Goal: Task Accomplishment & Management: Contribute content

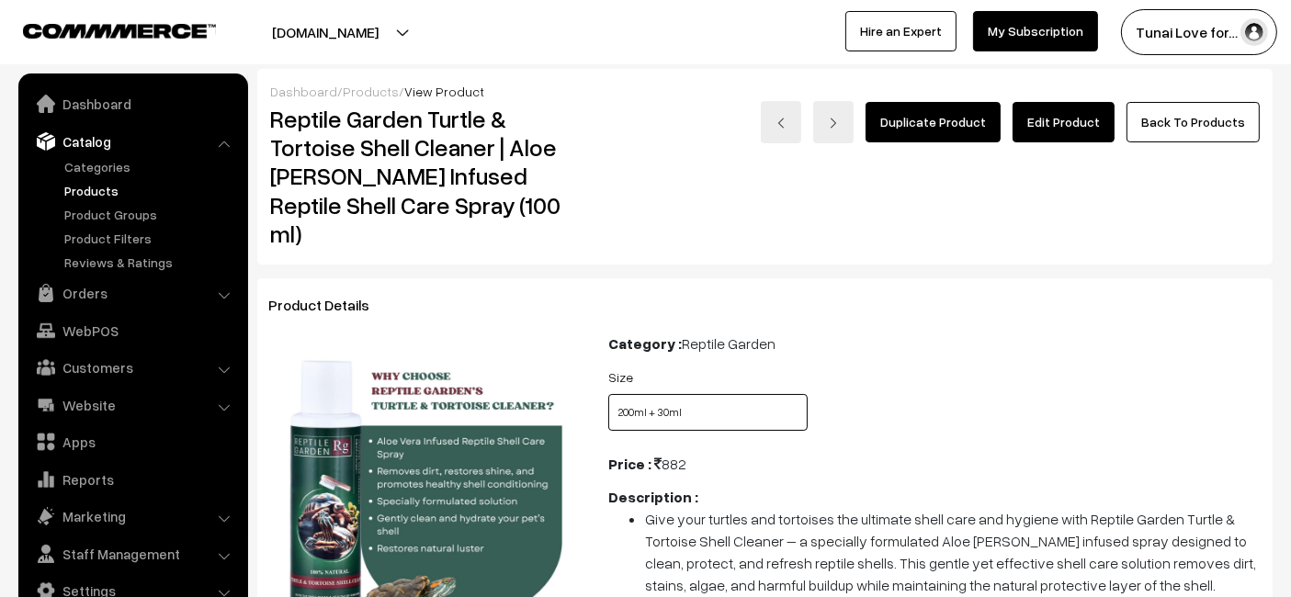
click at [705, 394] on select "Select Size 100ml 200ml + 30ml" at bounding box center [707, 412] width 199 height 37
select select "RGT4_UZS"
click at [608, 394] on select "Select Size 100ml 200ml + 30ml" at bounding box center [707, 412] width 199 height 37
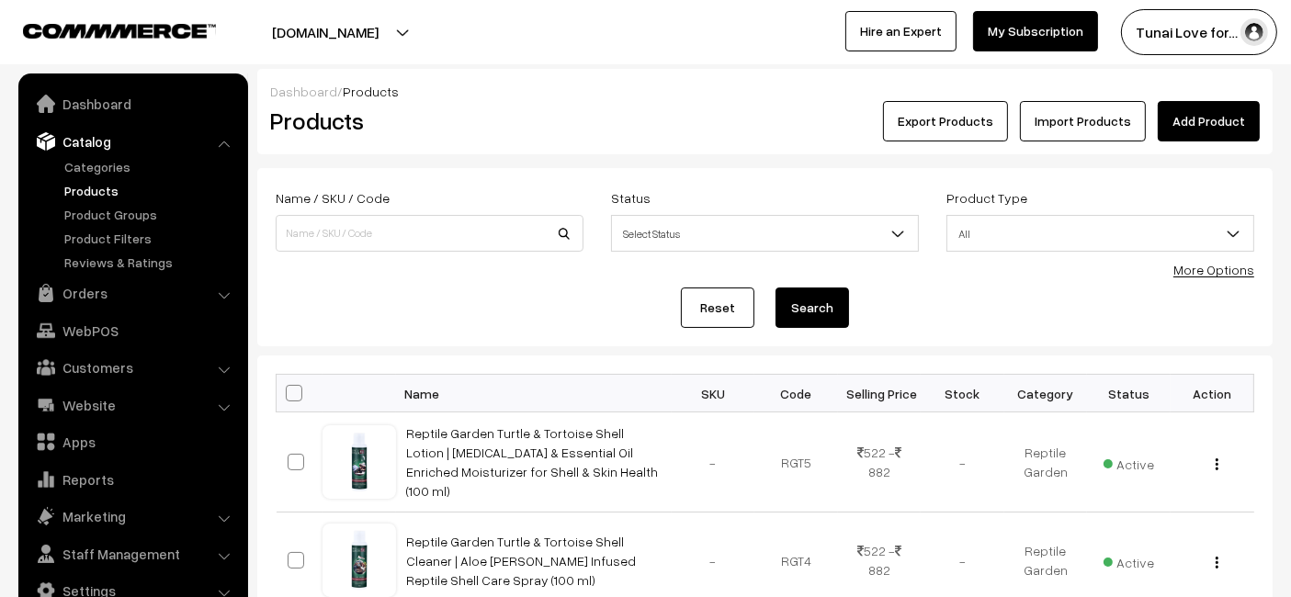
click at [1213, 129] on link "Add Product" at bounding box center [1209, 121] width 102 height 40
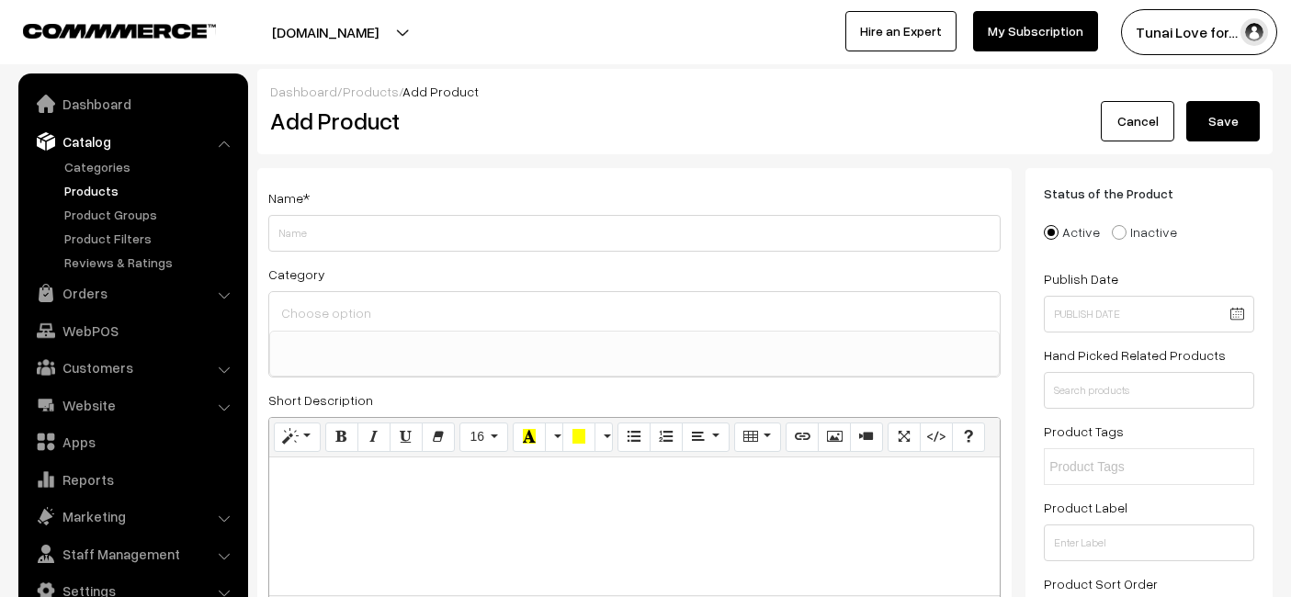
select select
type input "B0FH6V3M4L"
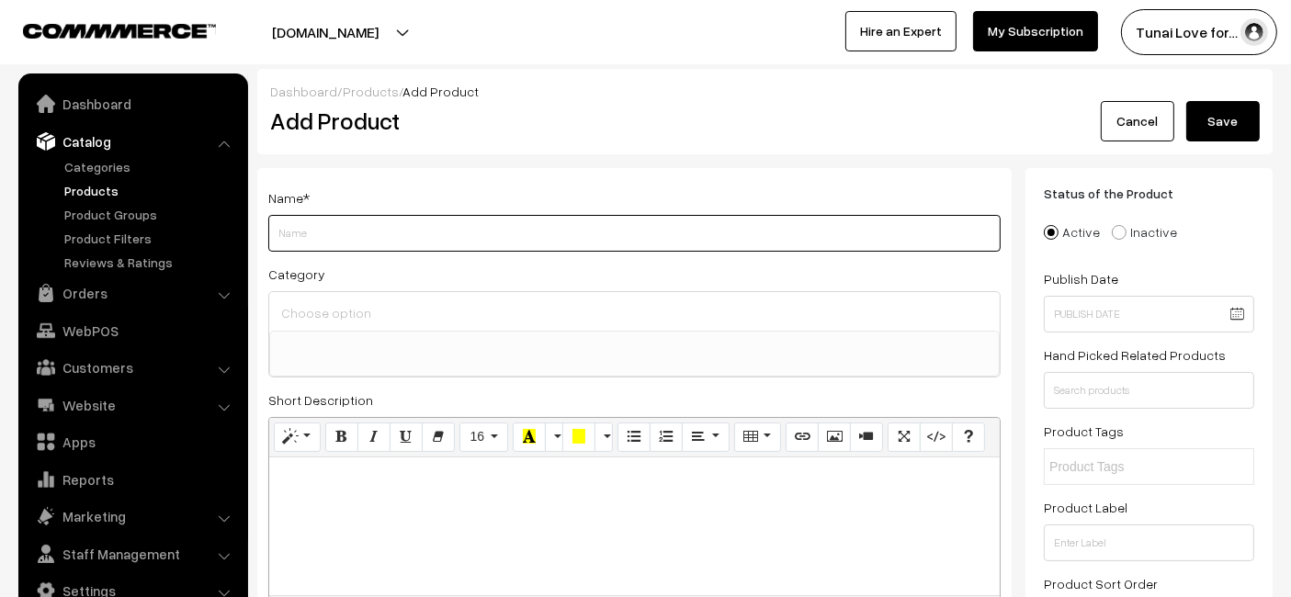
drag, startPoint x: 389, startPoint y: 230, endPoint x: 308, endPoint y: 234, distance: 81.0
click at [308, 234] on input "Weight" at bounding box center [634, 233] width 732 height 37
paste input "Reptile Garden Turtle Water Conditioner | Ideal Care for Aquatic Turtles | Supp…"
drag, startPoint x: 843, startPoint y: 234, endPoint x: 765, endPoint y: 234, distance: 78.1
click at [765, 234] on input "Reptile Garden Turtle Water Conditioner | Ideal Care for Aquatic Turtles | Supp…" at bounding box center [634, 233] width 732 height 37
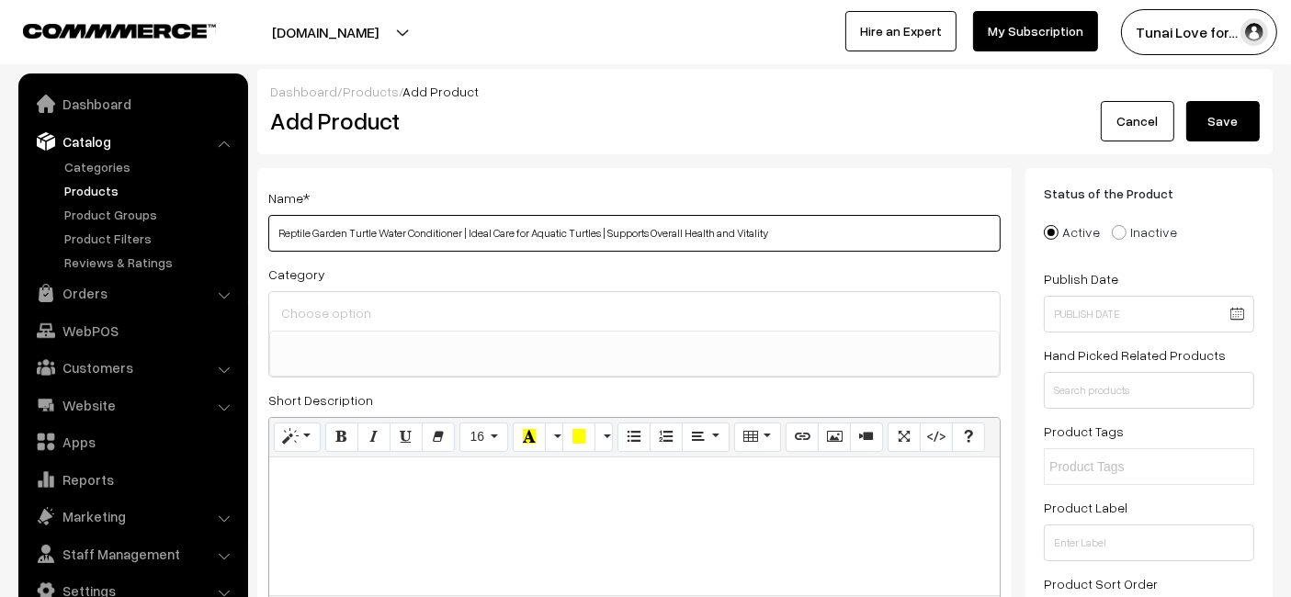
type input "Reptile Garden Turtle Water Conditioner | Ideal Care for Aquatic Turtles | Supp…"
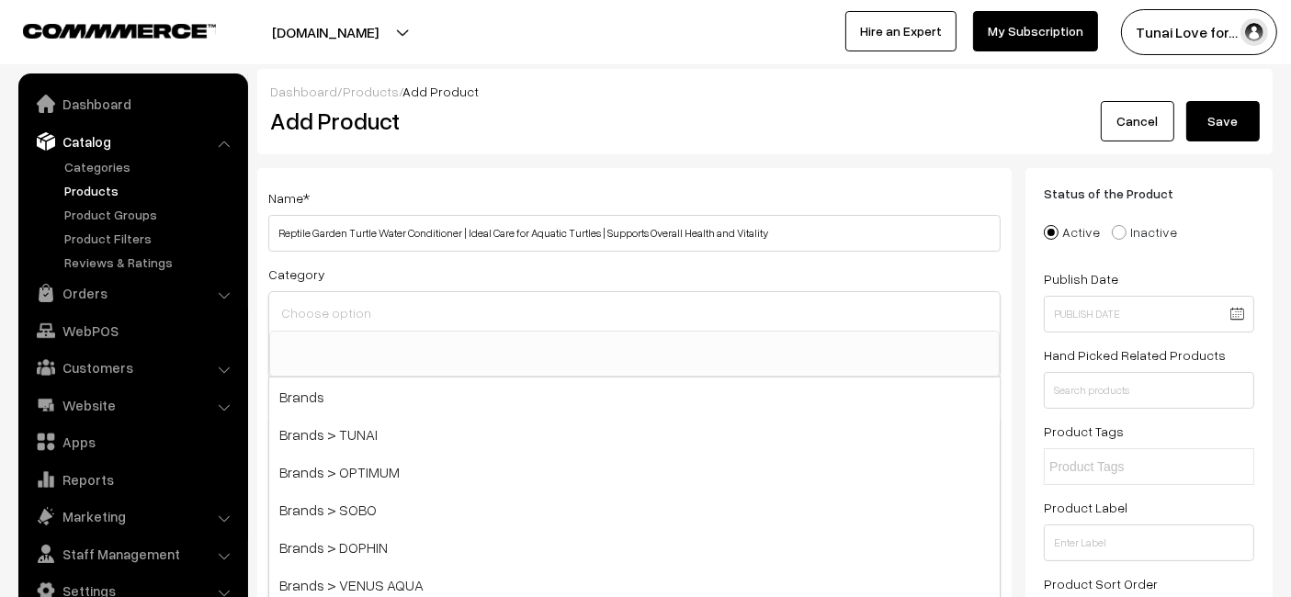
click at [596, 318] on input at bounding box center [635, 313] width 716 height 27
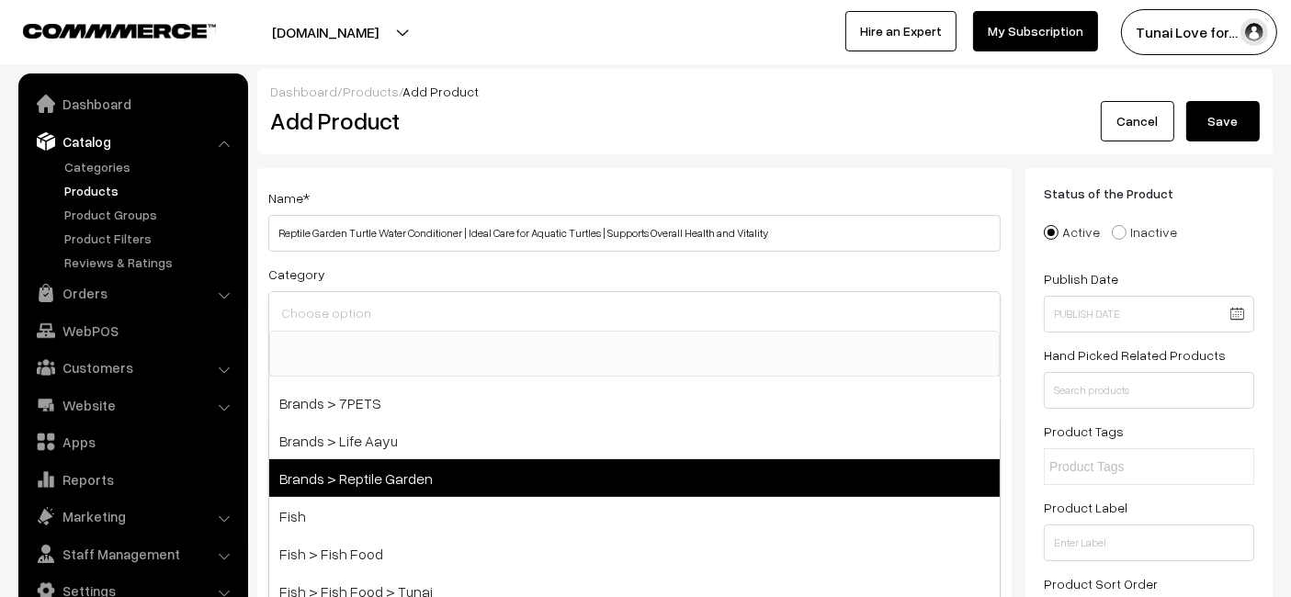
click at [380, 468] on span "Brands > Reptile Garden" at bounding box center [634, 478] width 731 height 38
select select "51"
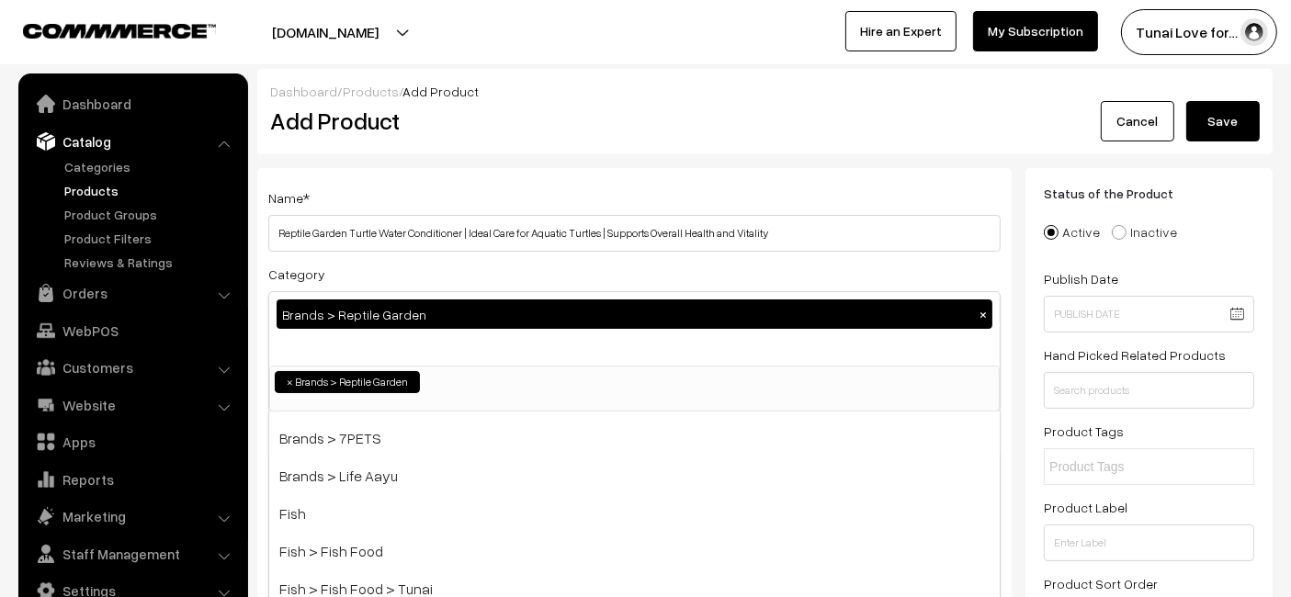
scroll to position [152, 0]
click at [986, 149] on div "Dashboard / Products / Add Product Add Product Cancel Save" at bounding box center [764, 111] width 1015 height 85
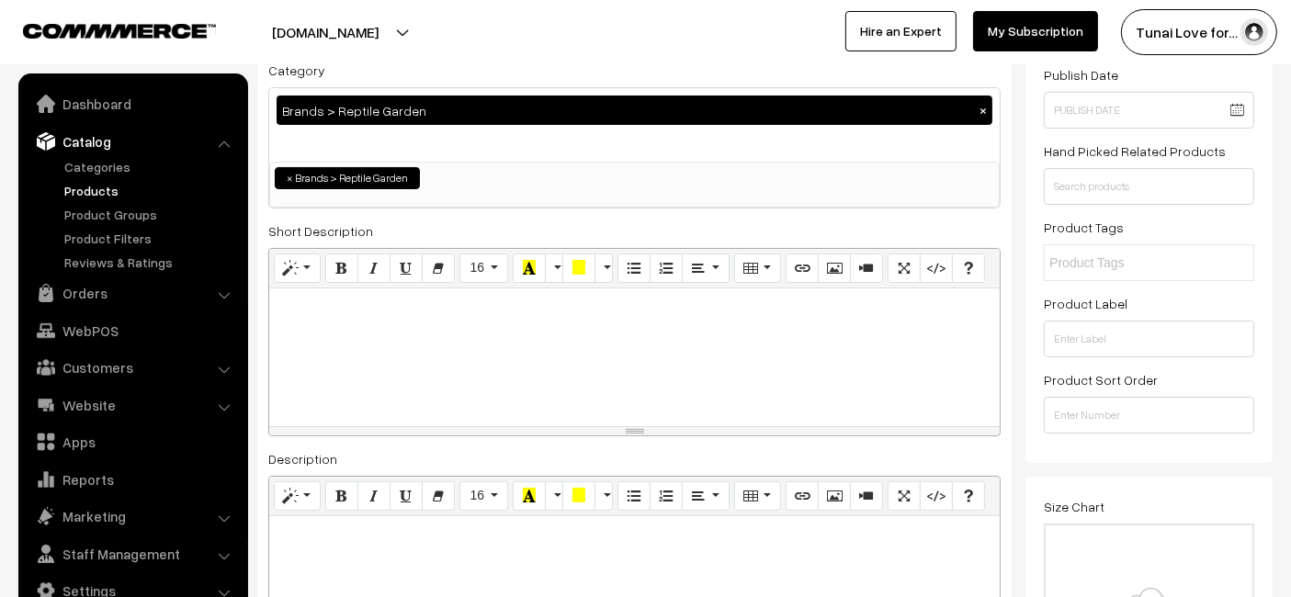
scroll to position [510, 0]
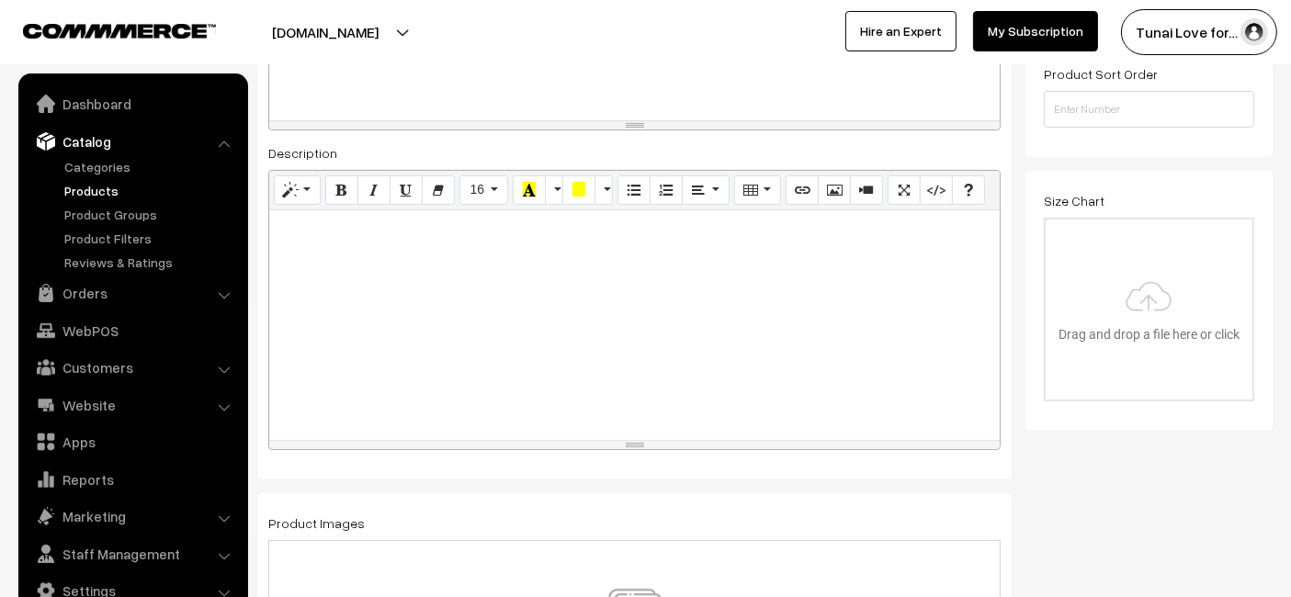
click at [549, 403] on div at bounding box center [634, 325] width 731 height 230
click at [412, 285] on div at bounding box center [634, 325] width 731 height 230
paste div
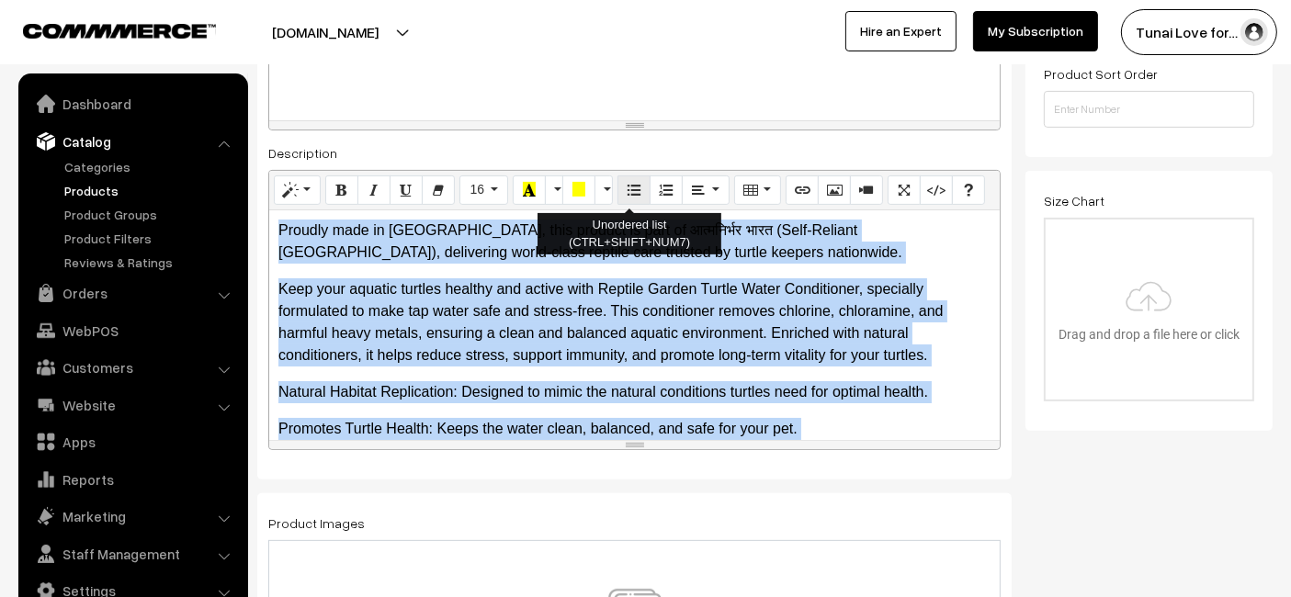
click at [619, 188] on button "Unordered list (CTRL+SHIFT+NUM7)" at bounding box center [634, 190] width 33 height 29
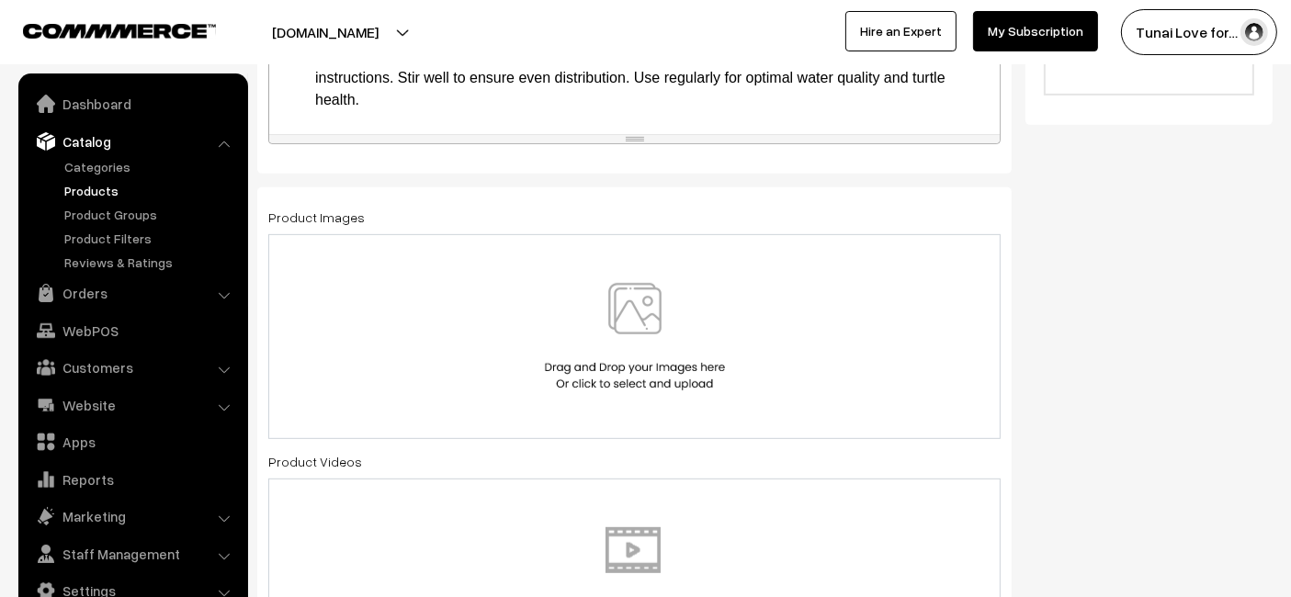
scroll to position [816, 0]
click at [537, 321] on div at bounding box center [635, 337] width 694 height 108
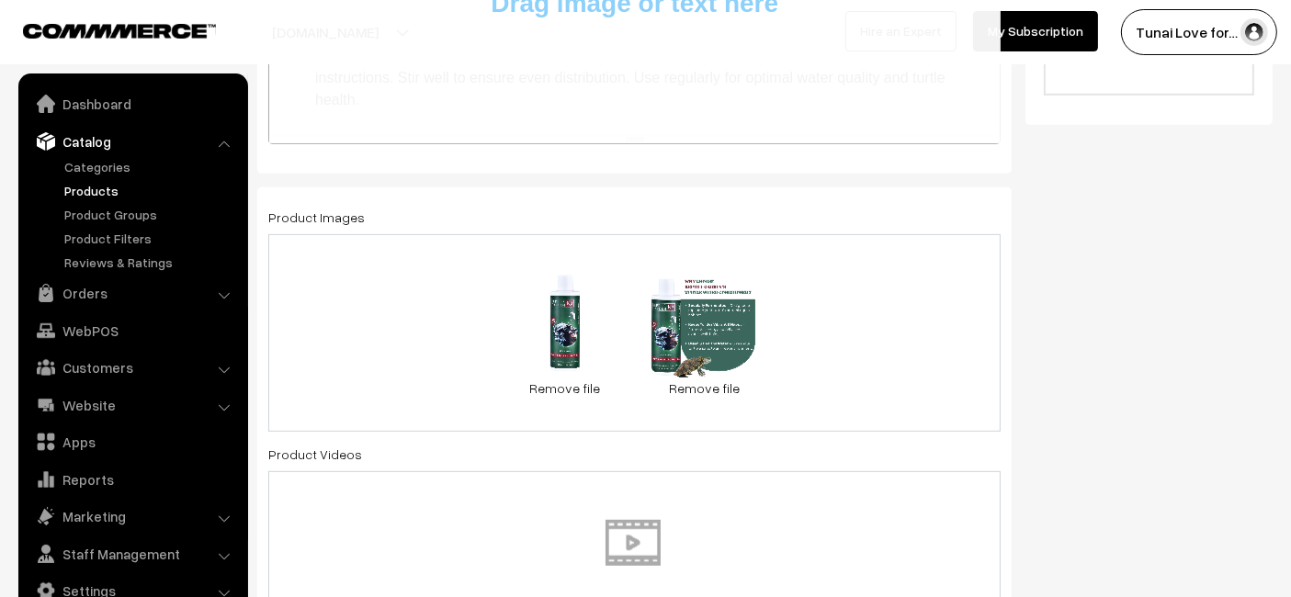
click at [349, 300] on div "66.9 KB 2.1.jpg Check Error Remove file 0.2 MB 2.2.jpg Check Error Remove file" at bounding box center [634, 333] width 732 height 198
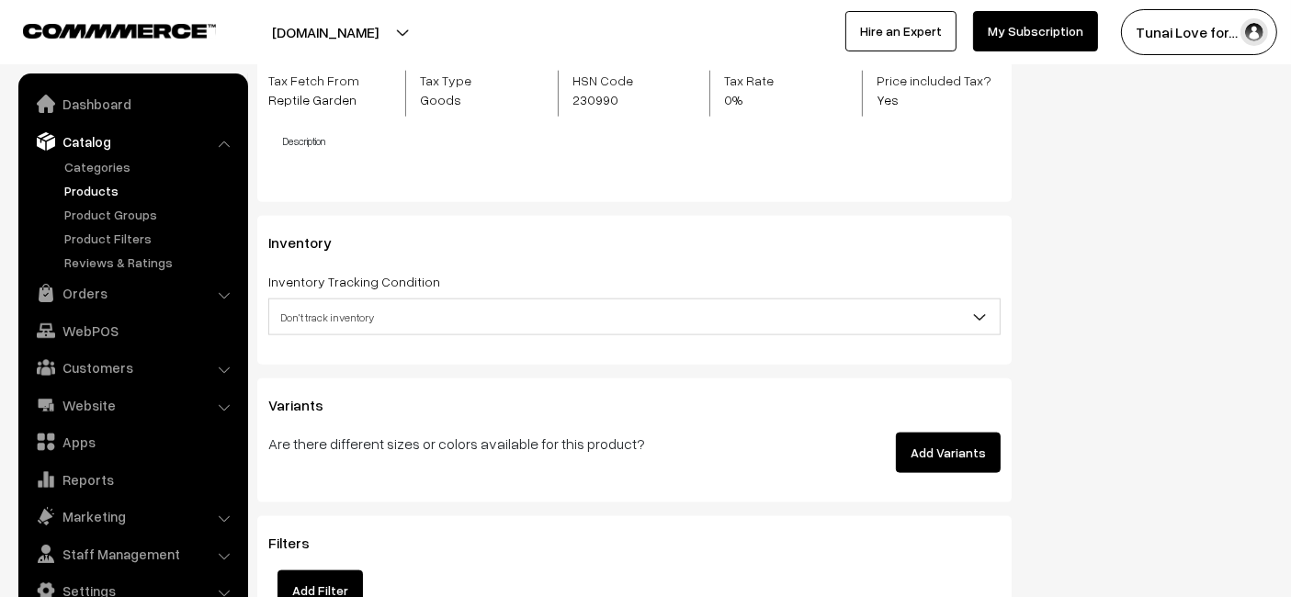
scroll to position [2246, 0]
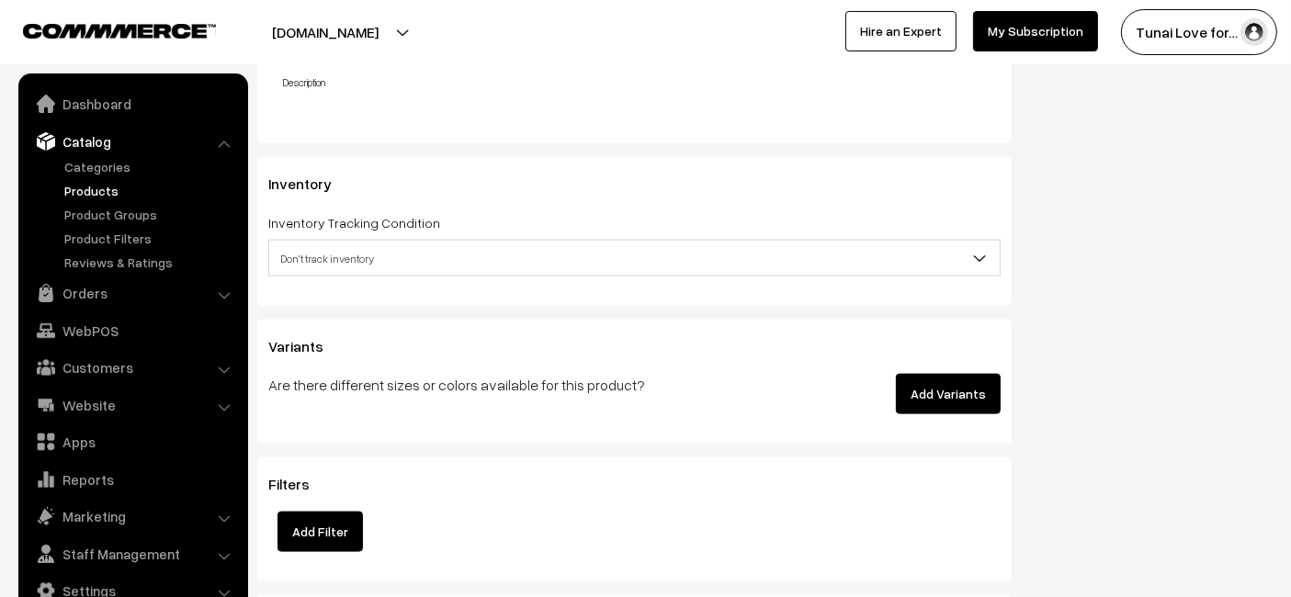
click at [935, 376] on button "Add Variants" at bounding box center [948, 394] width 105 height 40
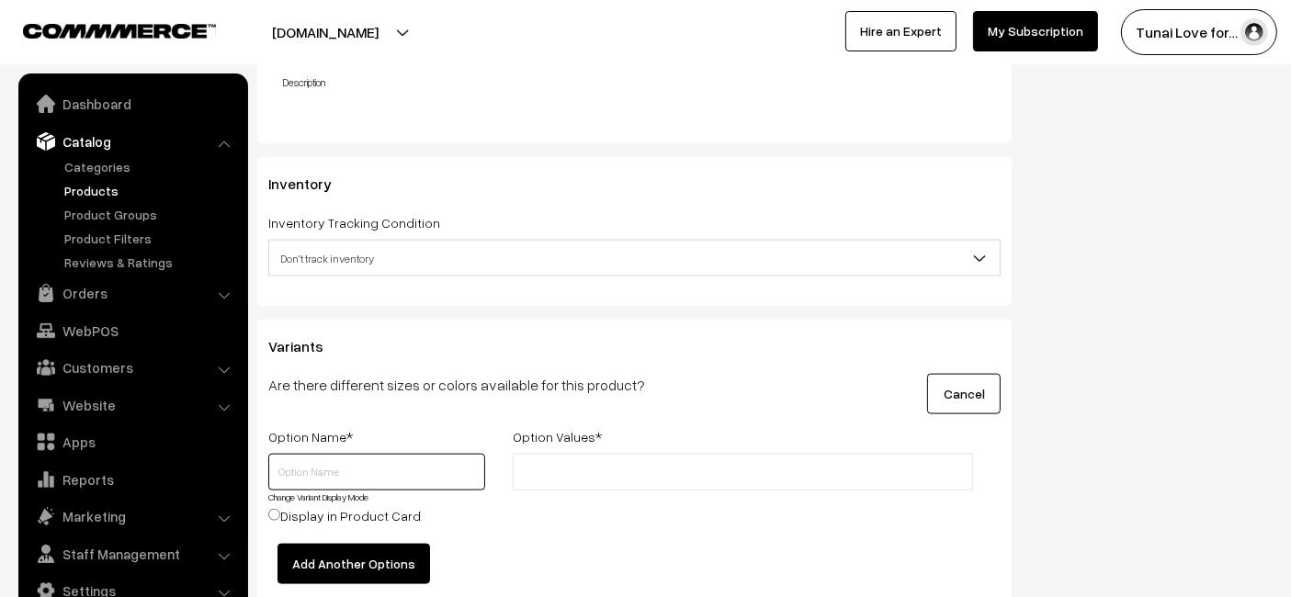
click at [404, 466] on input "text" at bounding box center [376, 472] width 217 height 37
type input "Size"
click at [637, 463] on input "text" at bounding box center [598, 472] width 161 height 19
type input "100ml"
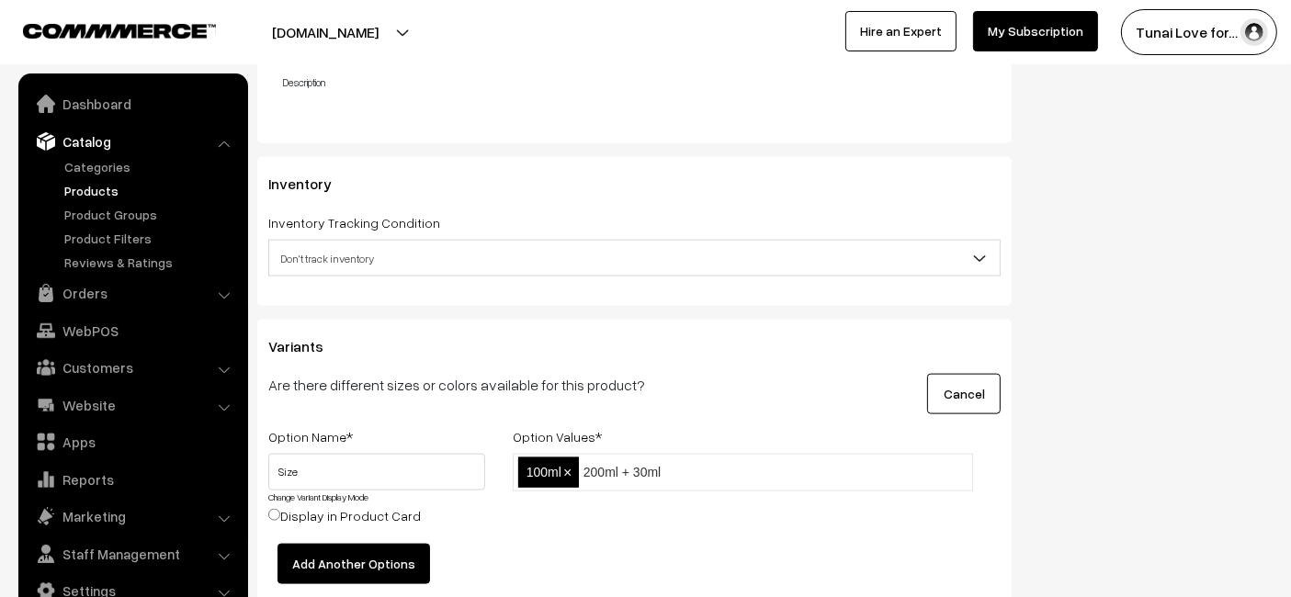
type input "200ml + 30ml"
click at [929, 512] on div "100ml,200ml + 30ml 100ml ×" at bounding box center [743, 499] width 488 height 90
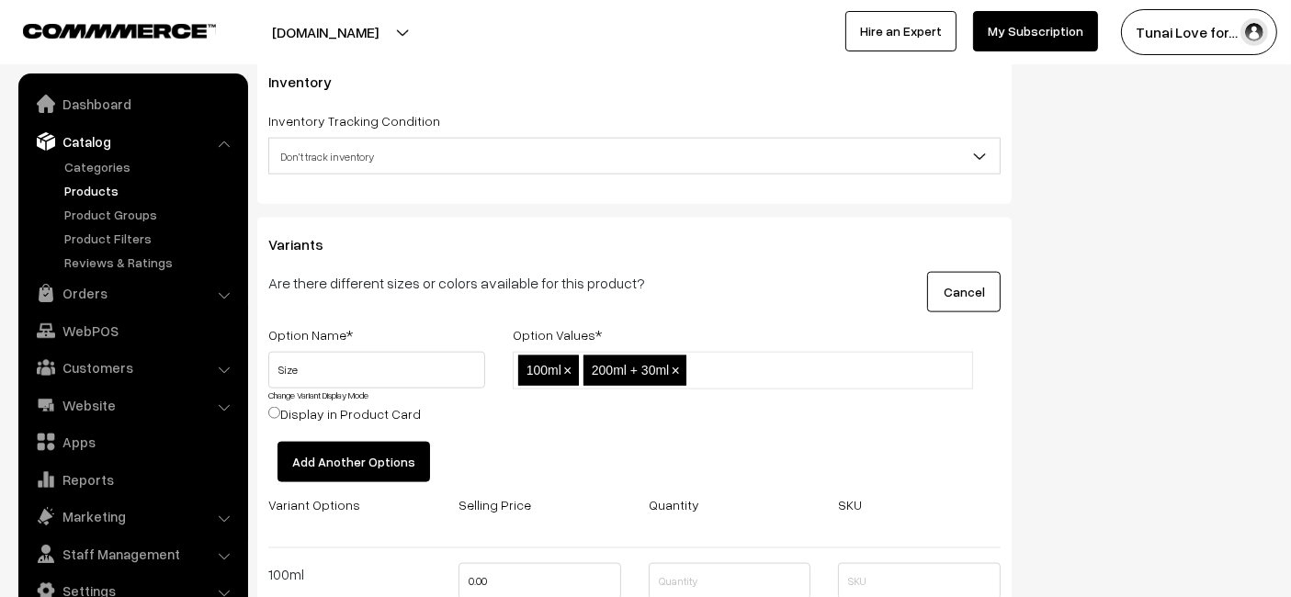
scroll to position [2552, 0]
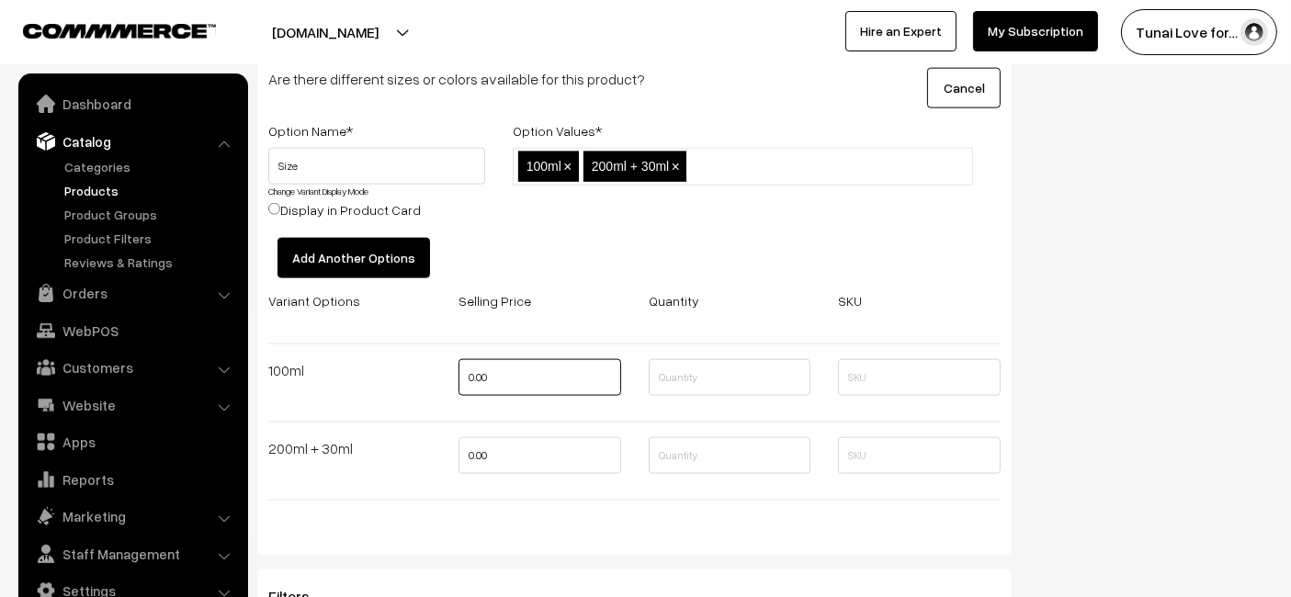
click at [570, 375] on input "0.00" at bounding box center [540, 377] width 163 height 37
type input "432"
click at [528, 443] on input "0.00" at bounding box center [540, 455] width 163 height 37
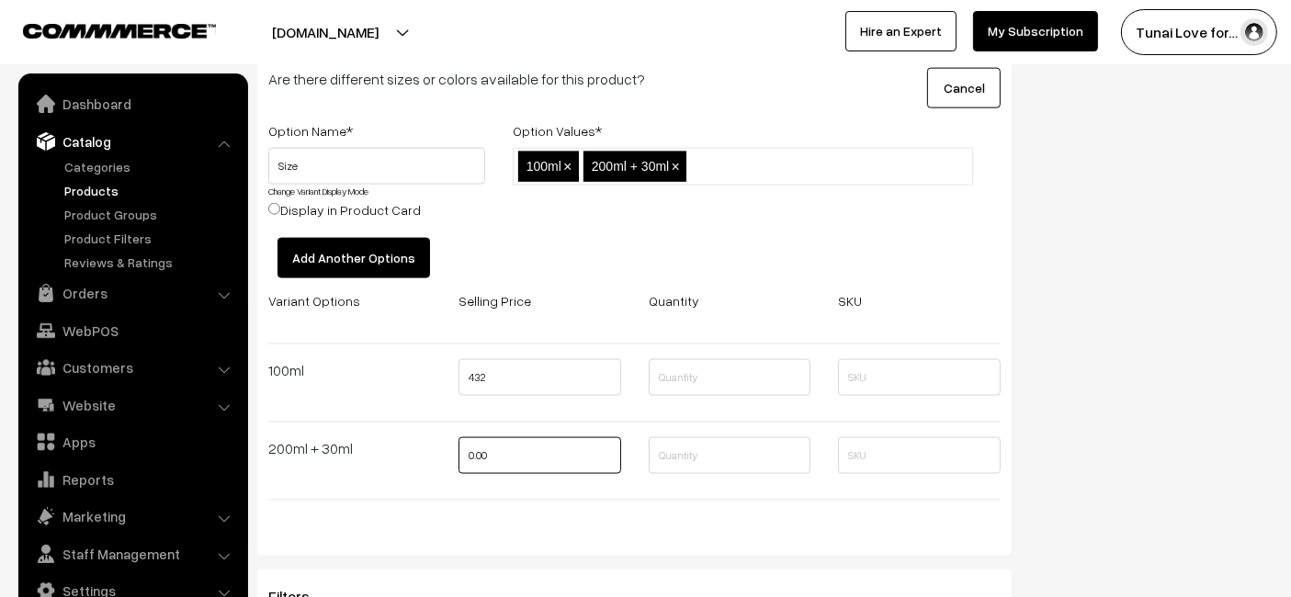
click at [528, 443] on input "0.00" at bounding box center [540, 455] width 163 height 37
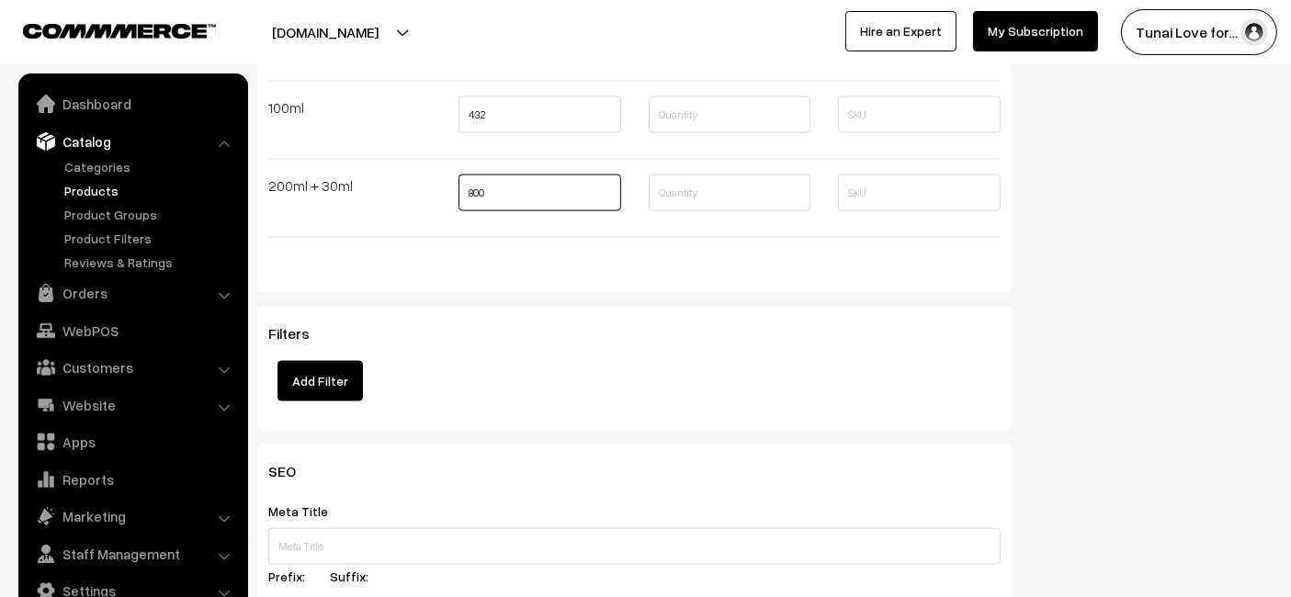
scroll to position [2859, 0]
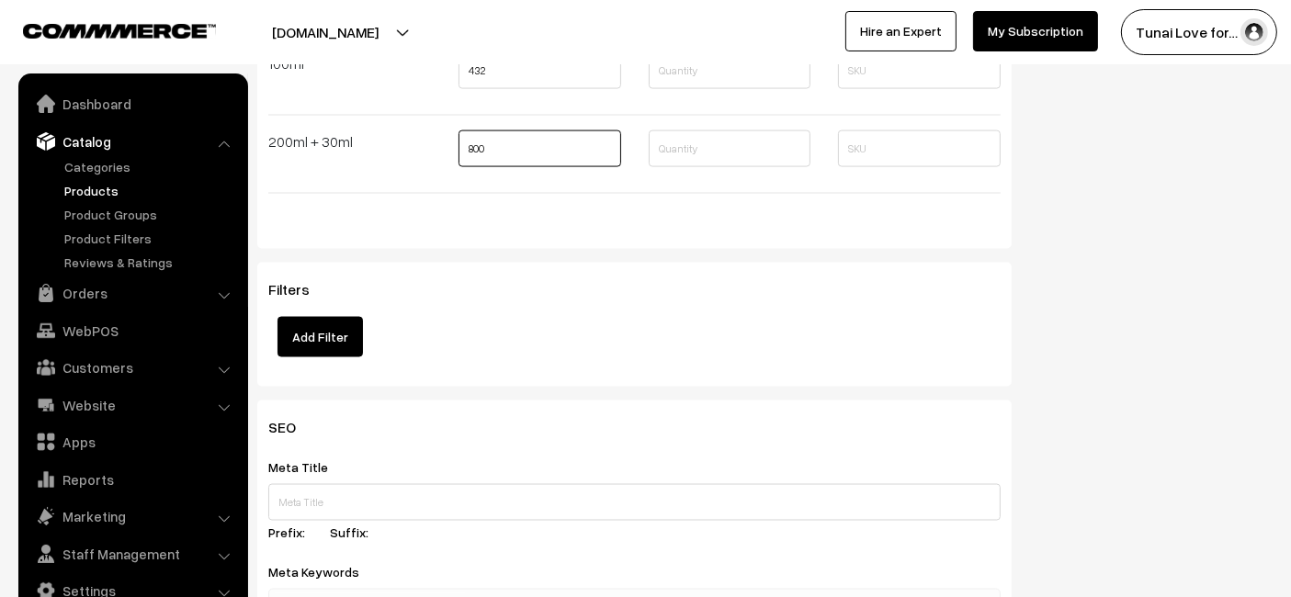
type input "800"
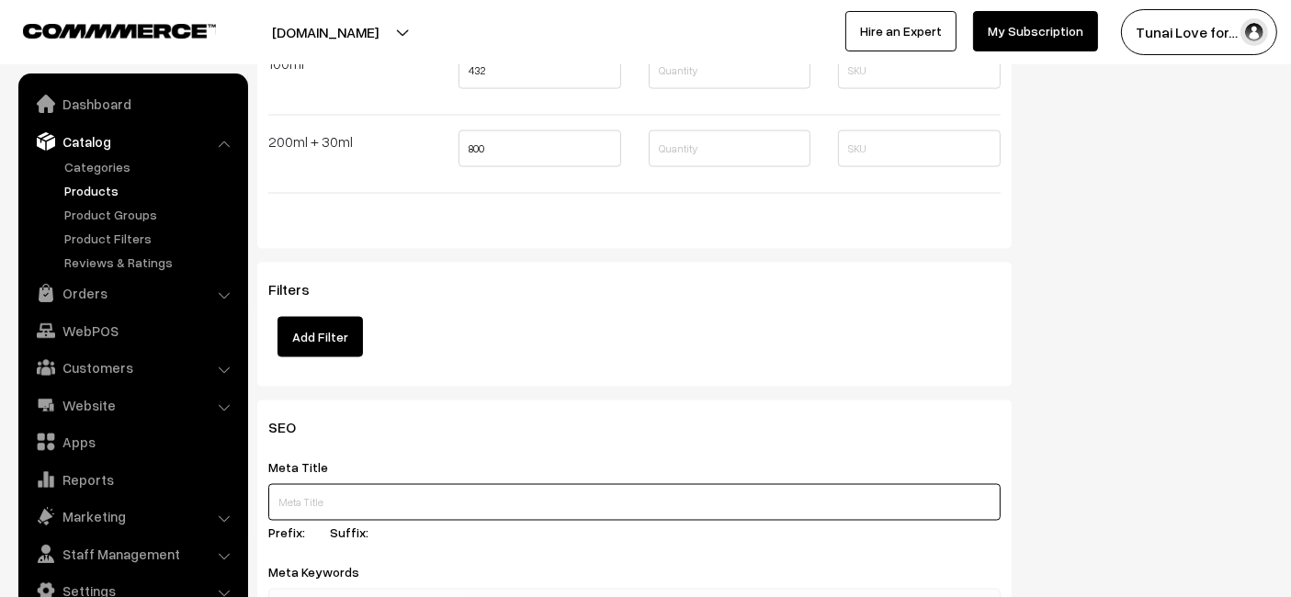
click at [560, 500] on input "text" at bounding box center [634, 502] width 732 height 37
drag, startPoint x: 560, startPoint y: 500, endPoint x: 396, endPoint y: 484, distance: 164.3
click at [396, 484] on input "text" at bounding box center [634, 502] width 732 height 37
paste input "Reptile Garden Turtle Water Conditioner"
type input "Reptile Garden Turtle Water Conditioner"
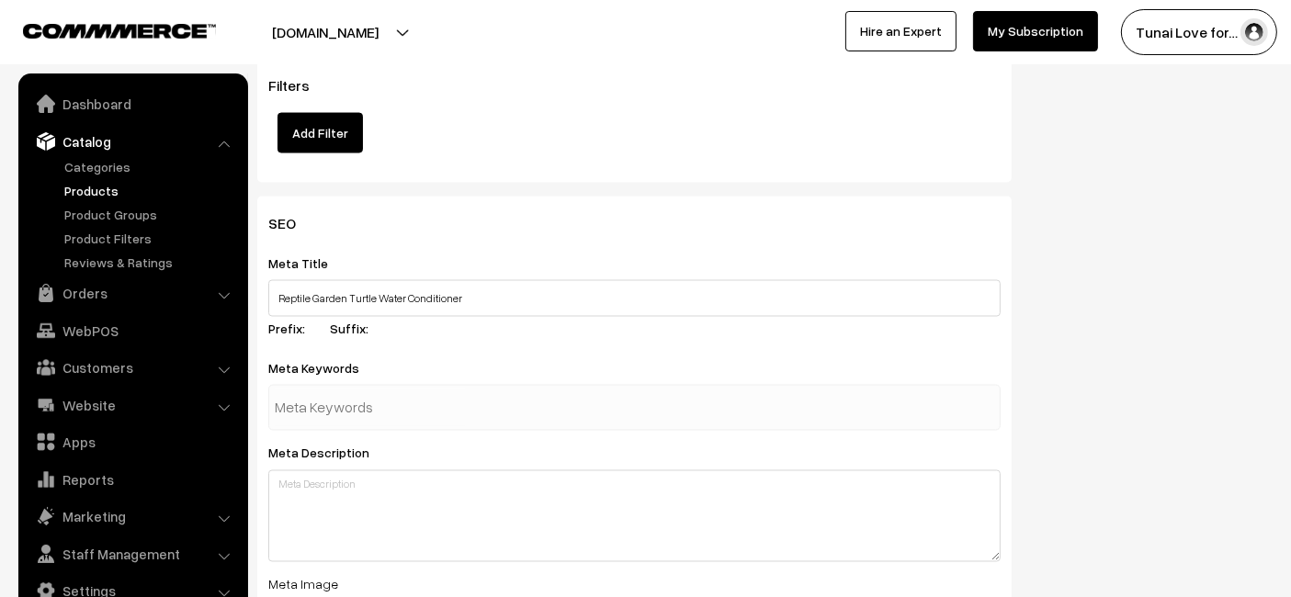
click at [585, 406] on div at bounding box center [634, 408] width 732 height 46
paste input "turtle water conditioner"
click at [454, 408] on input "turtle water conditioner" at bounding box center [370, 408] width 191 height 37
type input "turtle water conditioner"
click at [629, 135] on div "Filters Add Filter" at bounding box center [634, 115] width 732 height 76
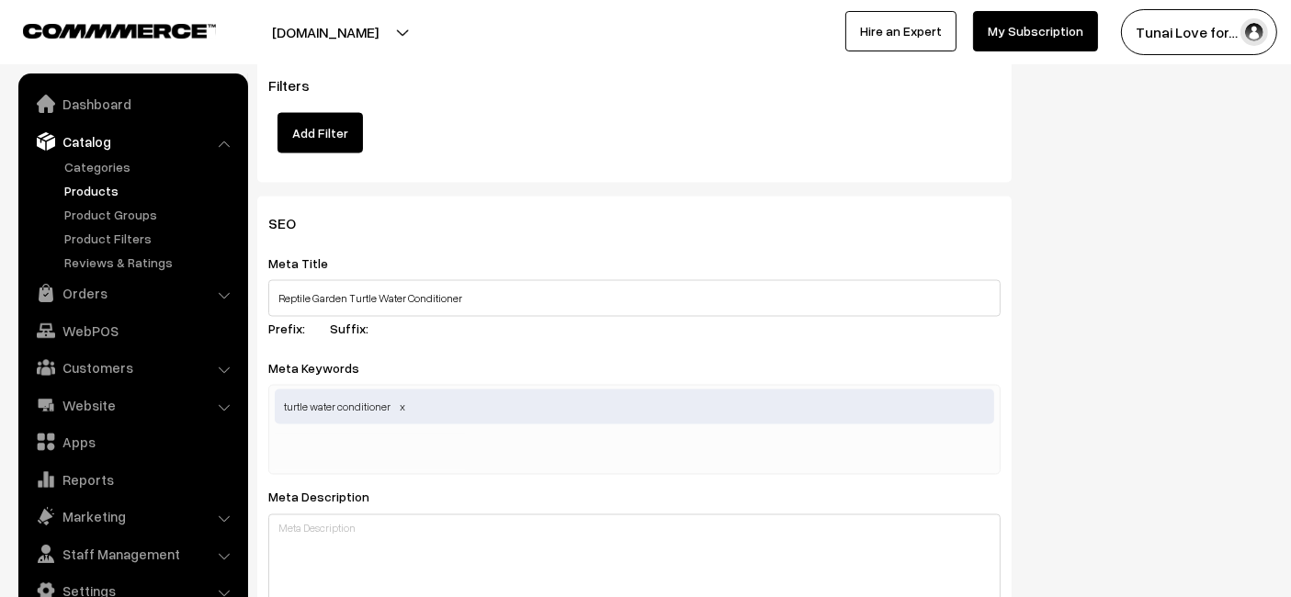
click at [352, 460] on input "text" at bounding box center [370, 452] width 191 height 37
paste input "aquatic turtle care"
type input "aquatic turtle care"
click at [1275, 399] on div "SEO Meta Title Reptile Garden Turtle Water Conditioner Prefix: Suffix: Meta Key…" at bounding box center [765, 574] width 1043 height 755
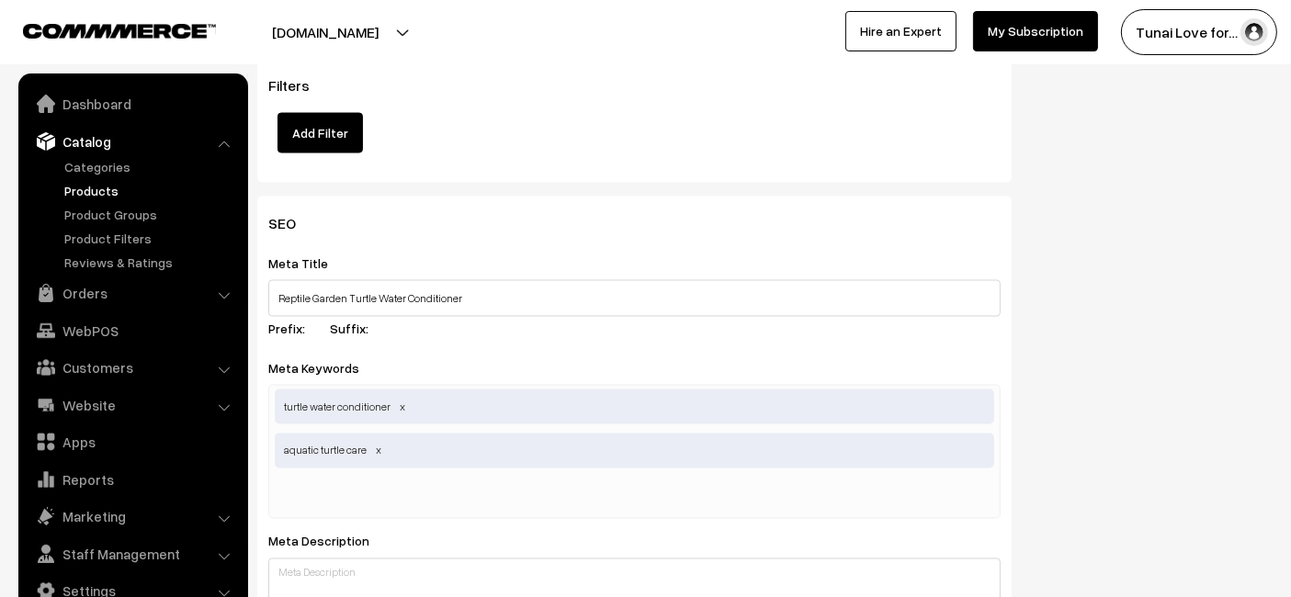
click at [314, 478] on input "text" at bounding box center [370, 496] width 191 height 37
paste input "turtle wellness"
type input "turtle wellness"
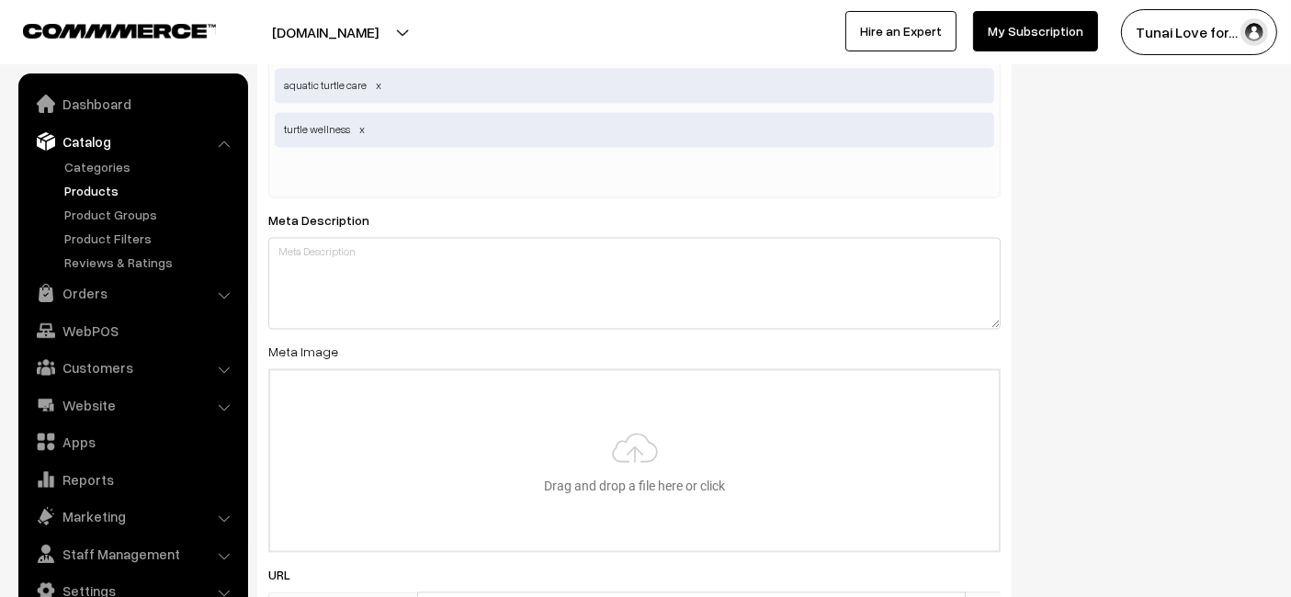
scroll to position [3471, 0]
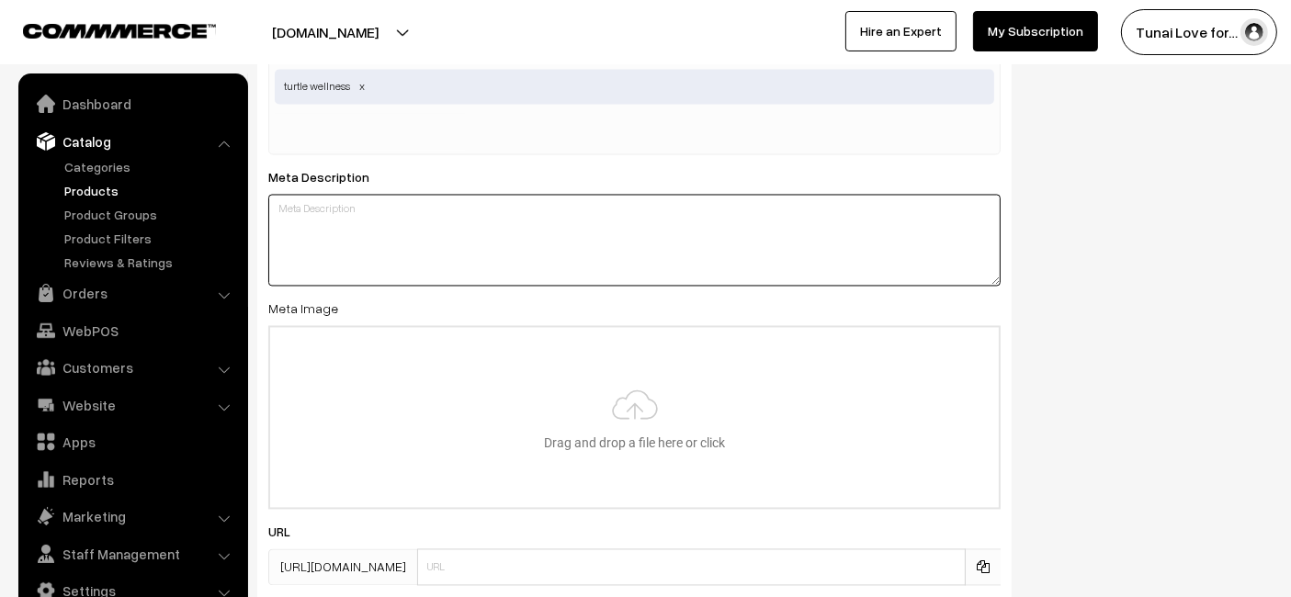
click at [402, 222] on textarea at bounding box center [634, 241] width 732 height 92
paste textarea "Reptile Garden Turtle Water Conditioner ensures clean and healthy water for aqu…"
type textarea "Reptile Garden Turtle Water Conditioner ensures clean and healthy water for aqu…"
type input "C:\fakepath\reptile-garden-turtle-water-conditioner.jpg.jpg"
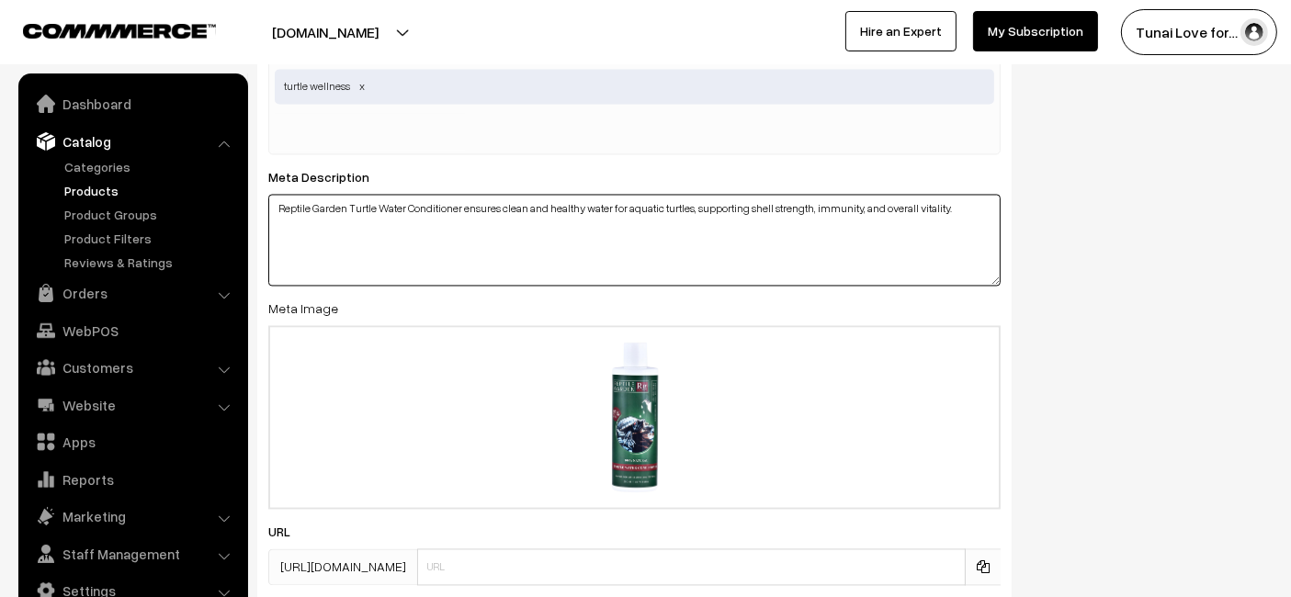
scroll to position [3607, 0]
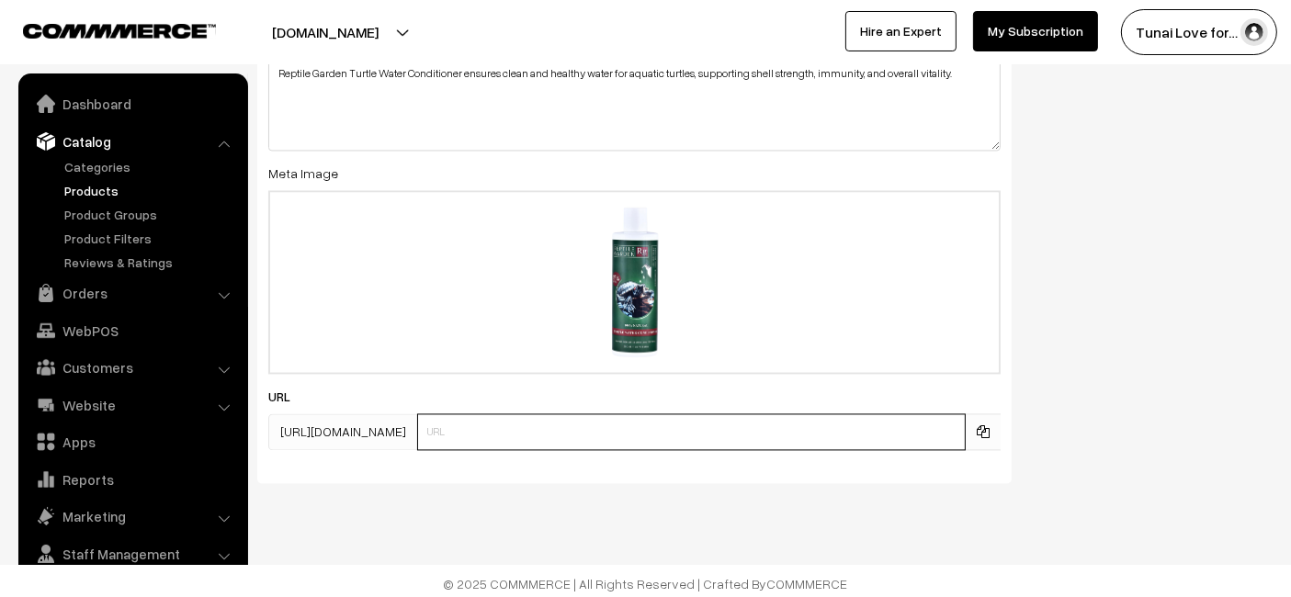
paste input "https://www.yourstore.com/reptile-garden-turtle-water-conditioner"
drag, startPoint x: 564, startPoint y: 427, endPoint x: 381, endPoint y: 409, distance: 183.8
click at [381, 414] on div "https://tunai.in/products/ https://www.yourstore.com/reptile-garden-turtle-wate…" at bounding box center [634, 432] width 732 height 37
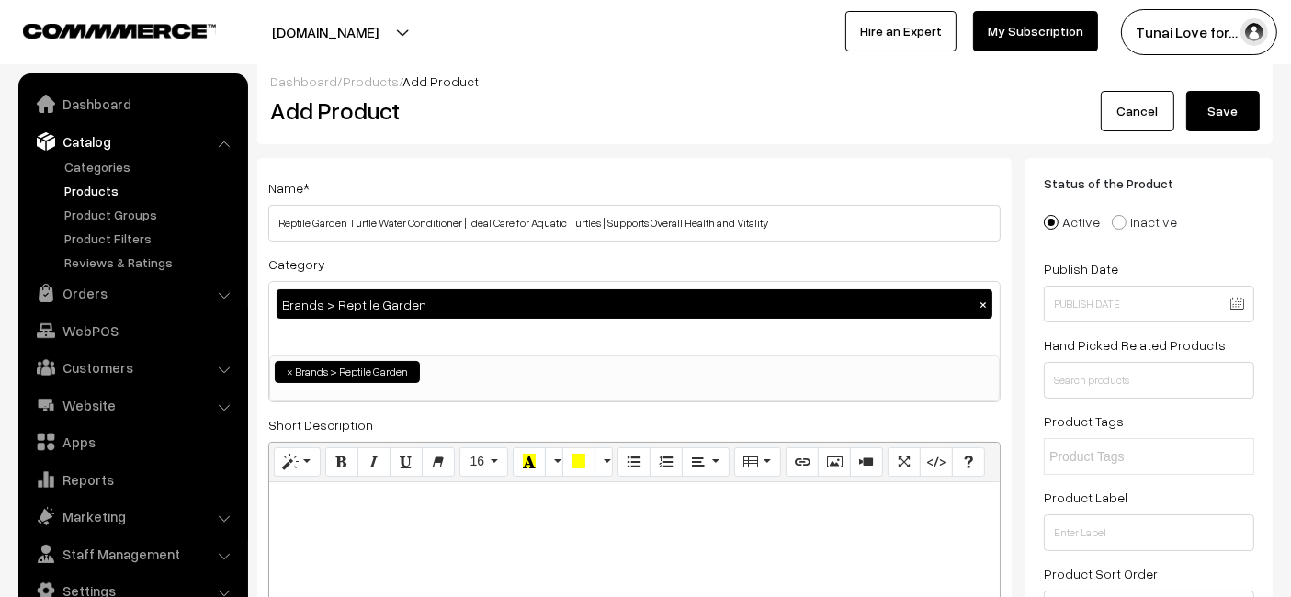
scroll to position [0, 0]
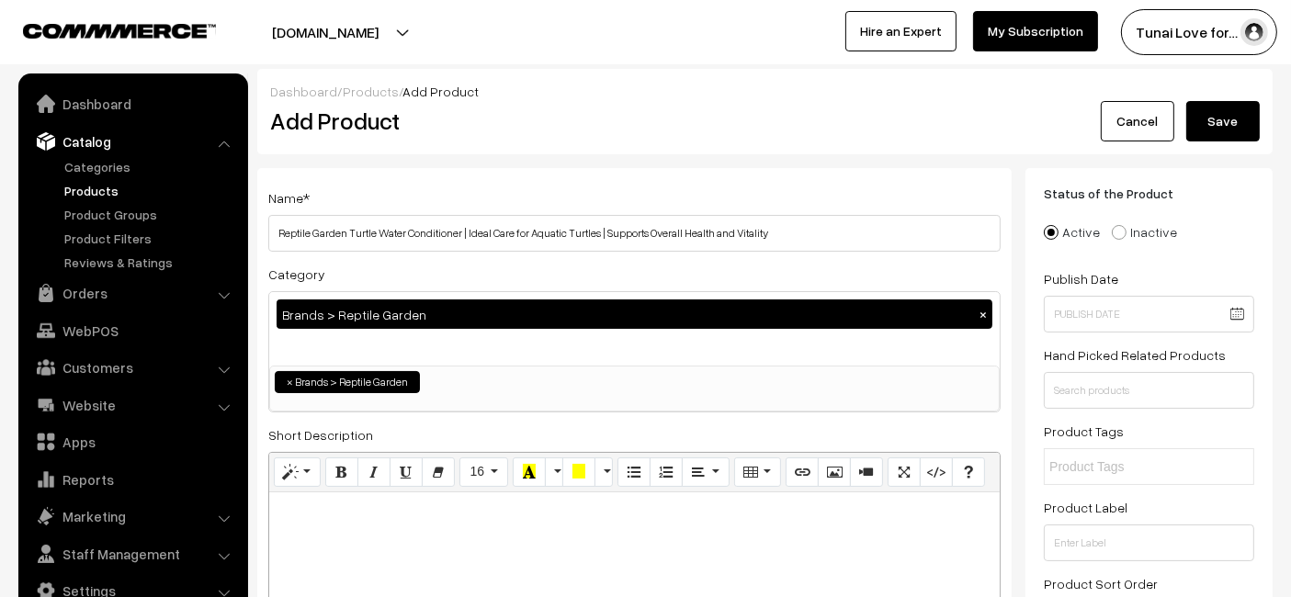
type input "reptile-garden-turtle-water-conditioner"
click at [1226, 140] on button "Save" at bounding box center [1223, 121] width 74 height 40
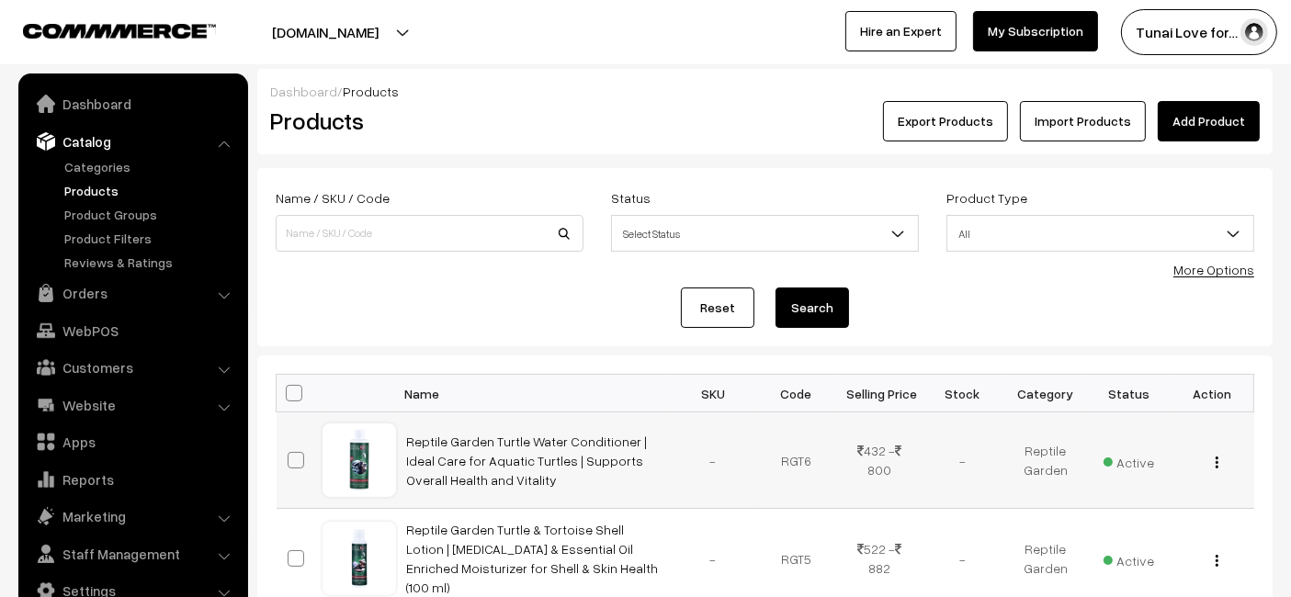
click at [586, 427] on td "Reptile Garden Turtle Water Conditioner | Ideal Care for Aquatic Turtles | Supp…" at bounding box center [534, 461] width 276 height 96
click at [582, 446] on link "Reptile Garden Turtle Water Conditioner | Ideal Care for Aquatic Turtles | Supp…" at bounding box center [527, 461] width 241 height 54
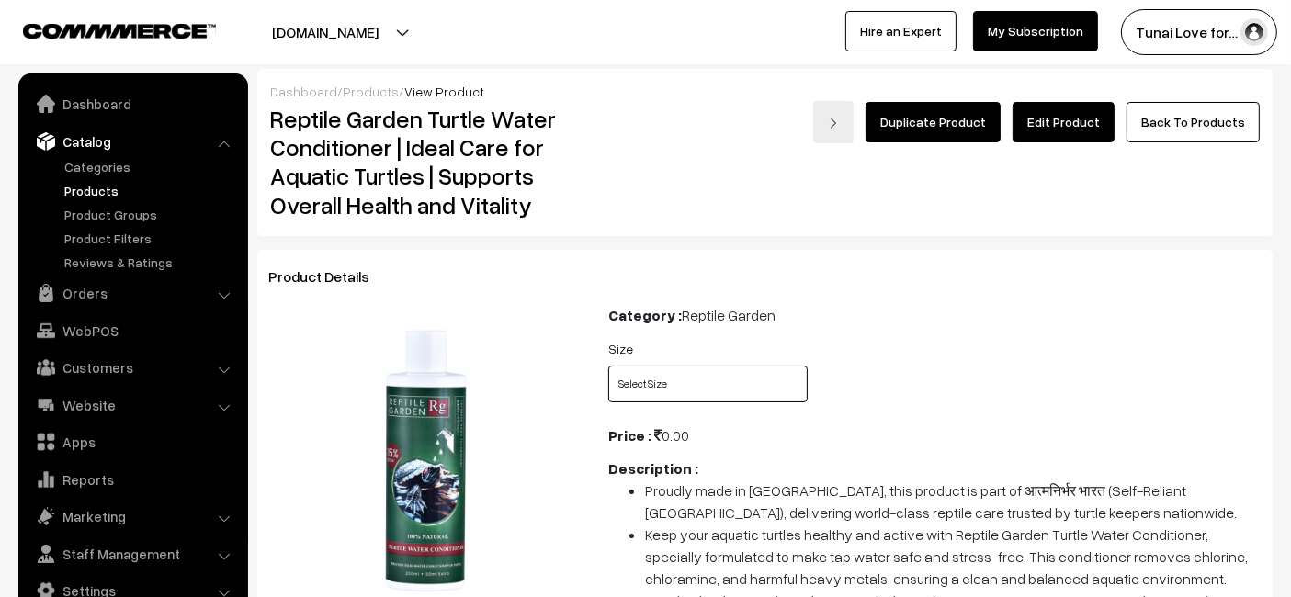
click at [698, 387] on select "Select Size 100ml 200ml + 30ml" at bounding box center [707, 384] width 199 height 37
select select "RGT6_4TC"
click at [608, 366] on select "Select Size 100ml 200ml + 30ml" at bounding box center [707, 384] width 199 height 37
click at [680, 387] on select "Select Size 100ml 200ml + 30ml" at bounding box center [707, 384] width 199 height 37
select select "RGT6_TIA"
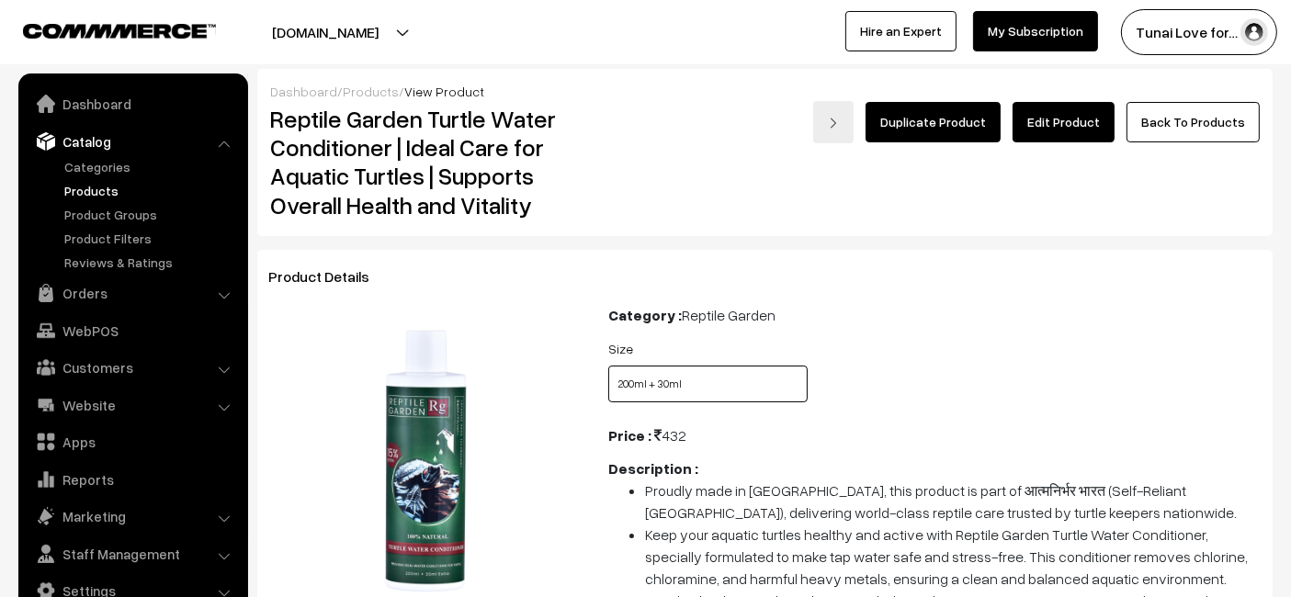
click at [608, 366] on select "Select Size 100ml 200ml + 30ml" at bounding box center [707, 384] width 199 height 37
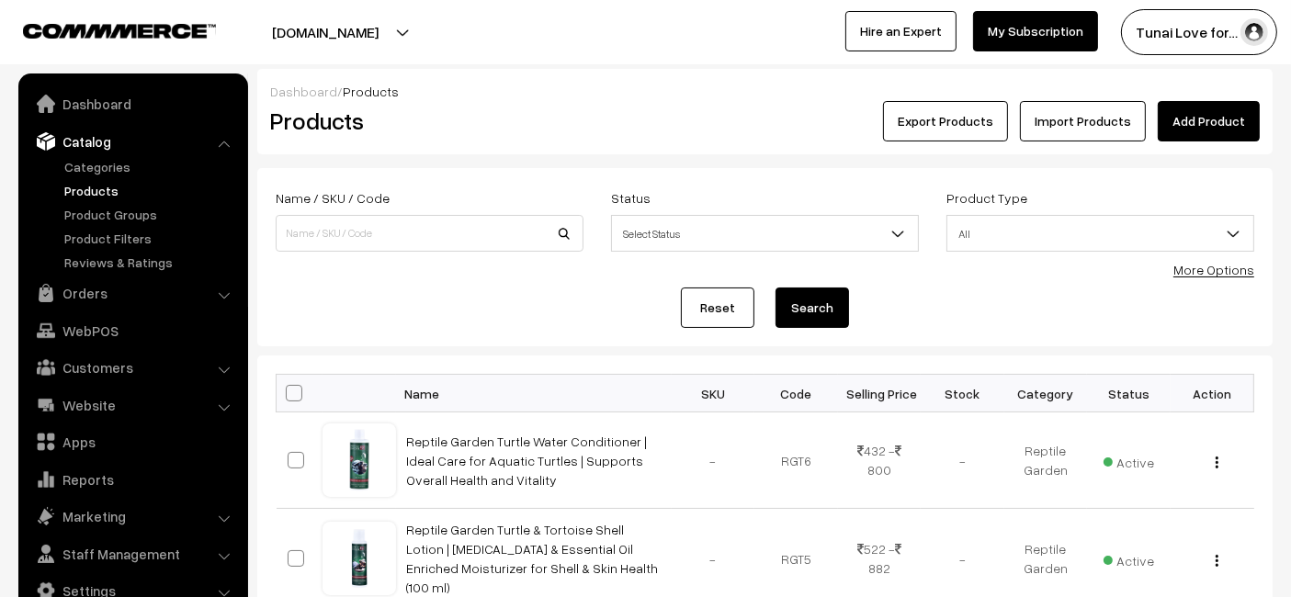
click at [1222, 110] on link "Add Product" at bounding box center [1209, 121] width 102 height 40
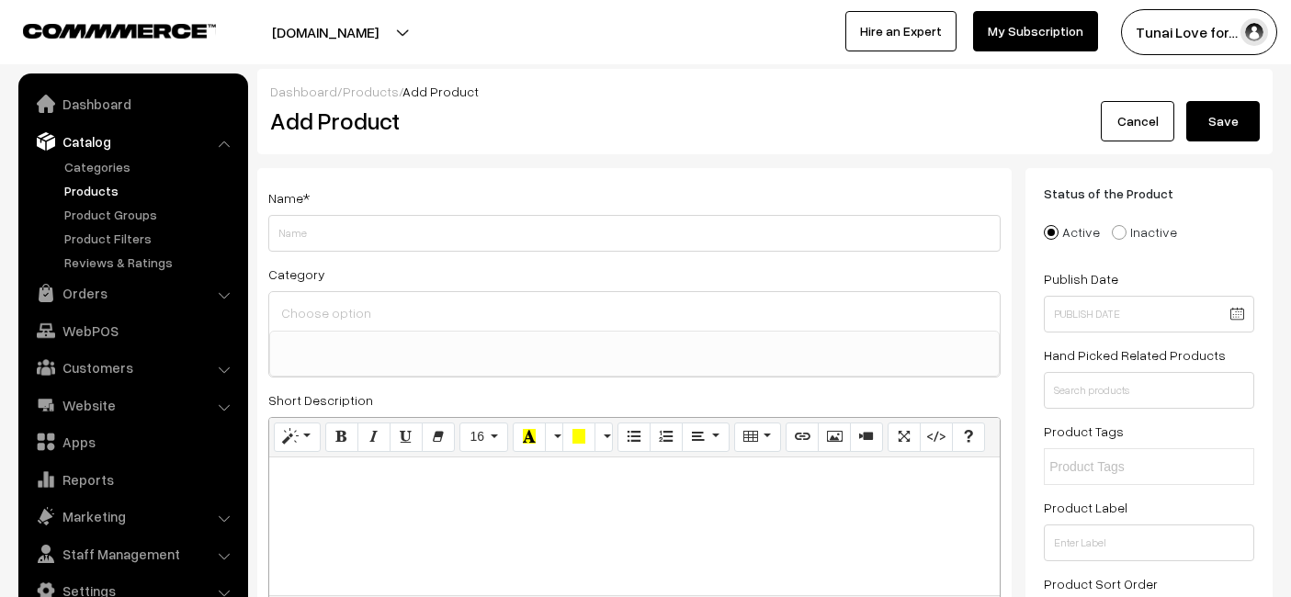
select select
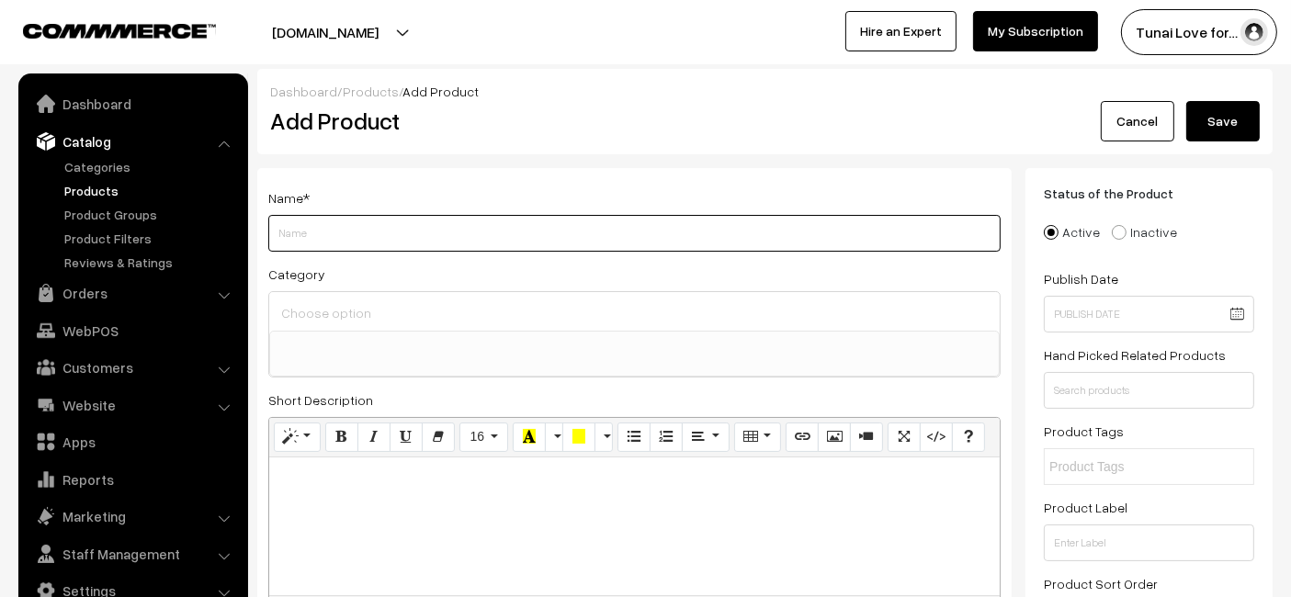
paste input "Turtle & Tortoise [MEDICAL_DATA] | Veterinary-Grade Reptile Eye Care for Infect…"
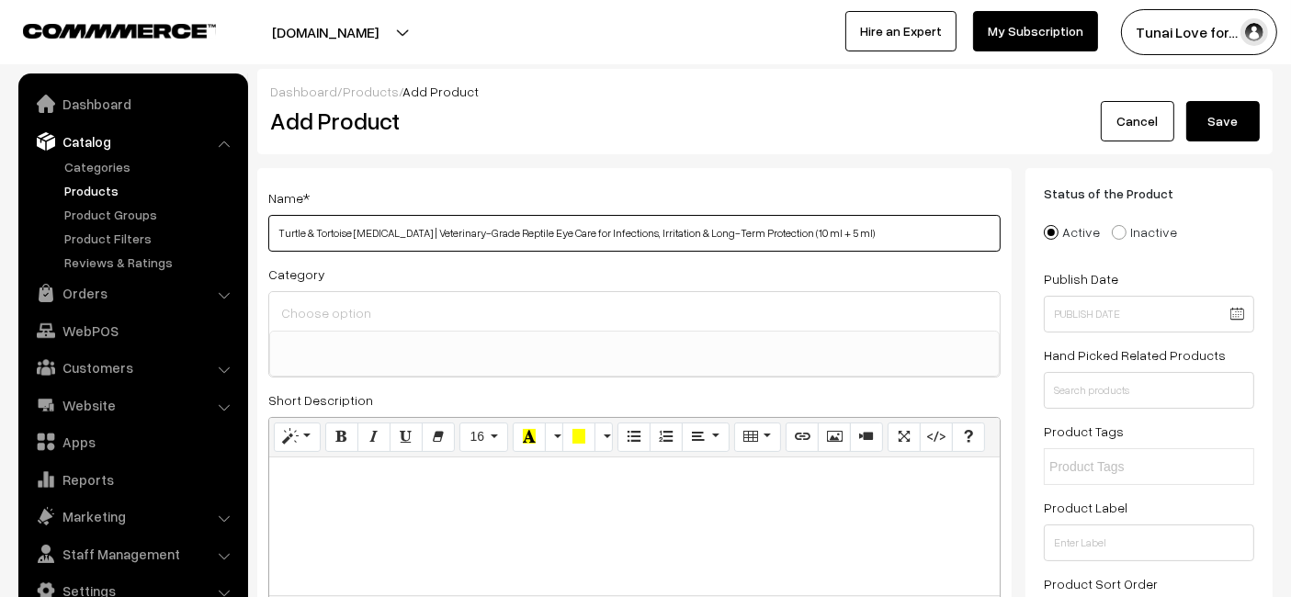
type input "Turtle & Tortoise [MEDICAL_DATA] | Veterinary-Grade Reptile Eye Care for Infect…"
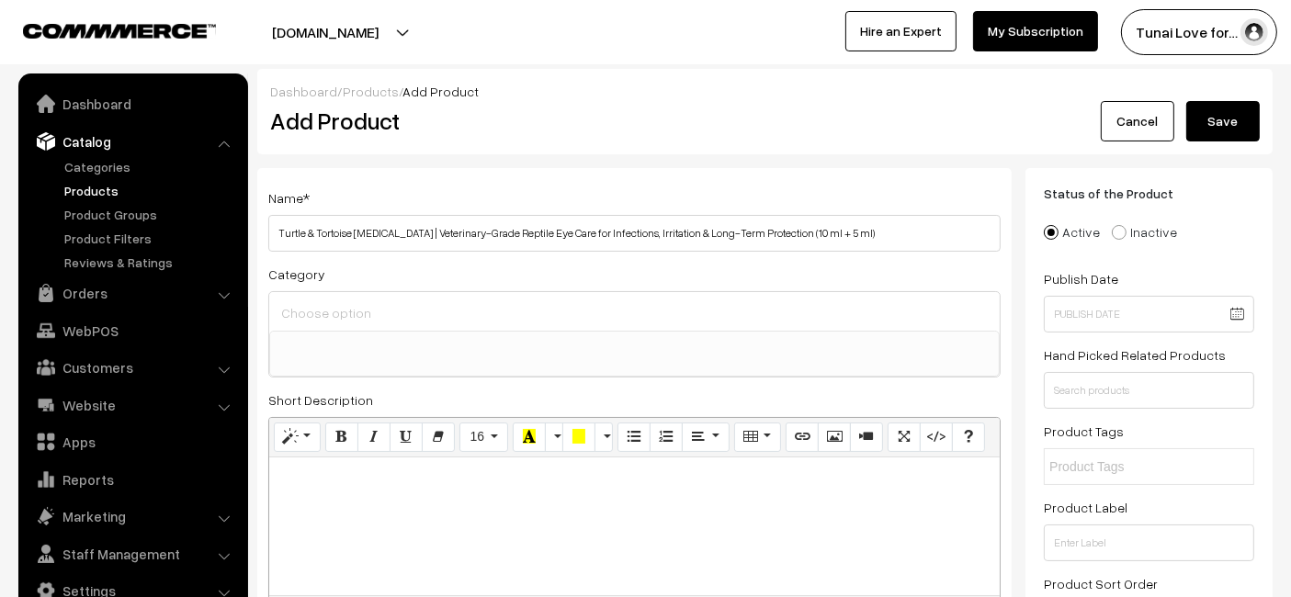
click at [444, 332] on ul at bounding box center [634, 343] width 729 height 23
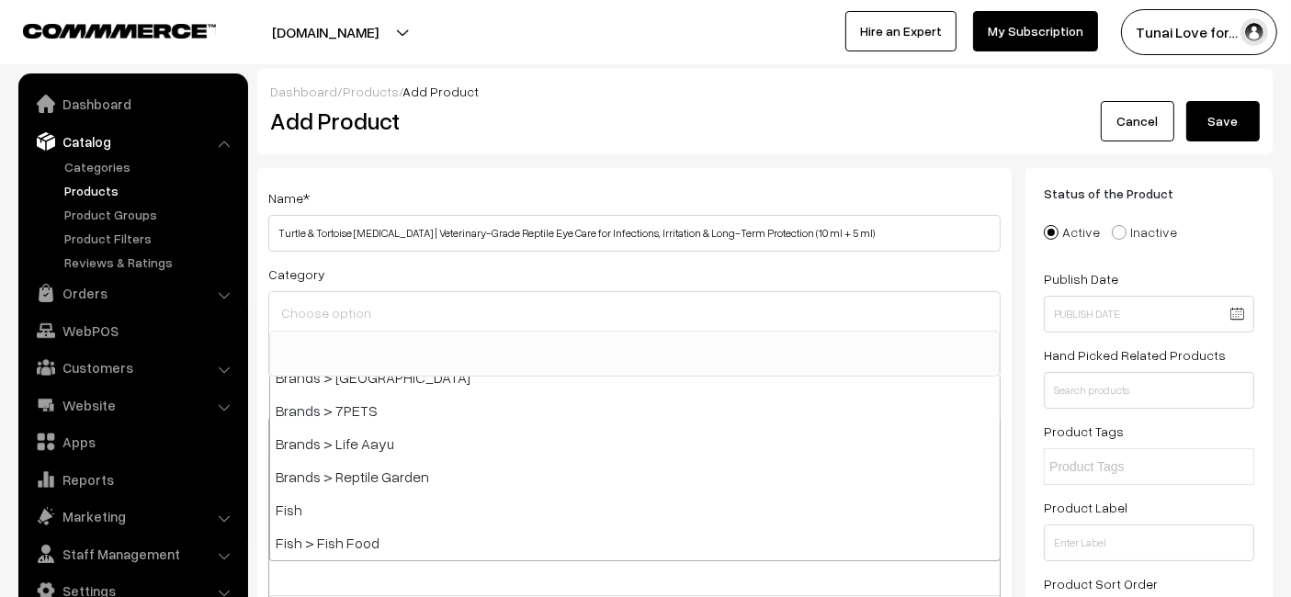
scroll to position [408, 0]
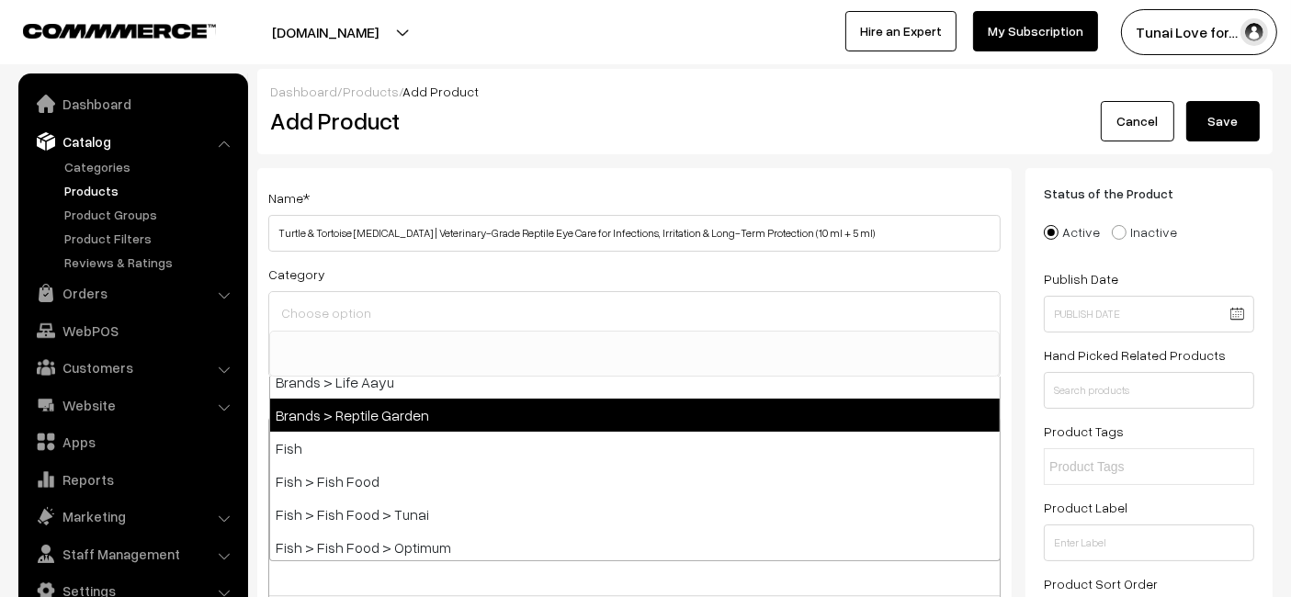
select select "51"
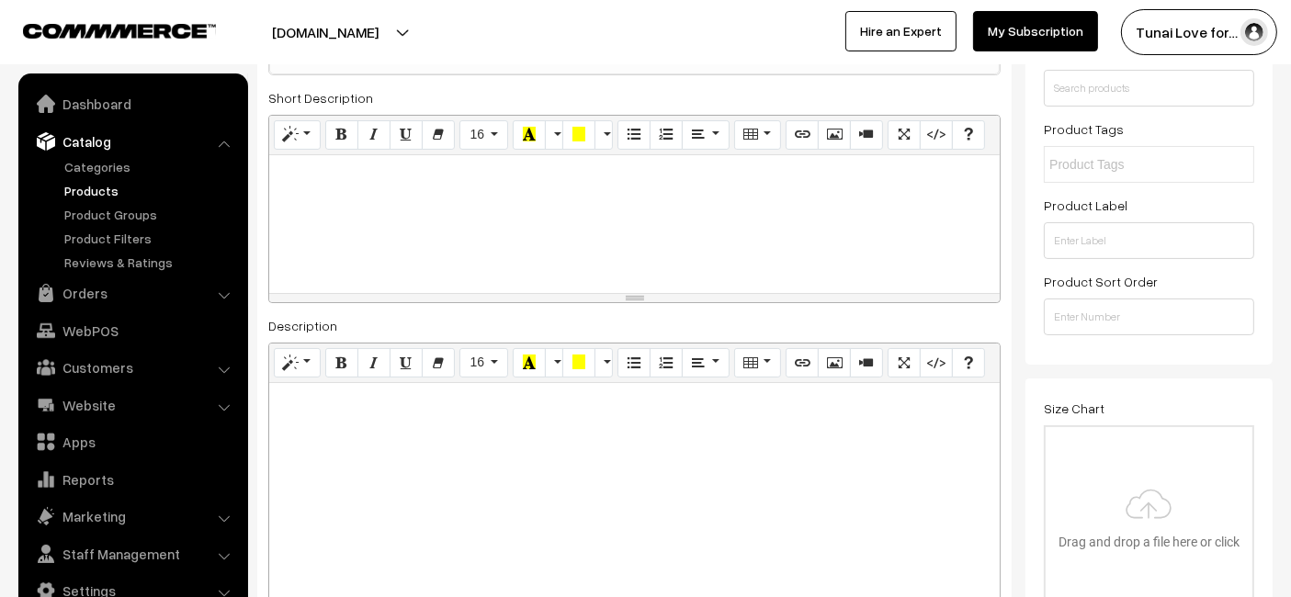
scroll to position [306, 0]
drag, startPoint x: 355, startPoint y: 371, endPoint x: 341, endPoint y: 394, distance: 26.8
click at [341, 394] on p at bounding box center [634, 400] width 712 height 22
paste div
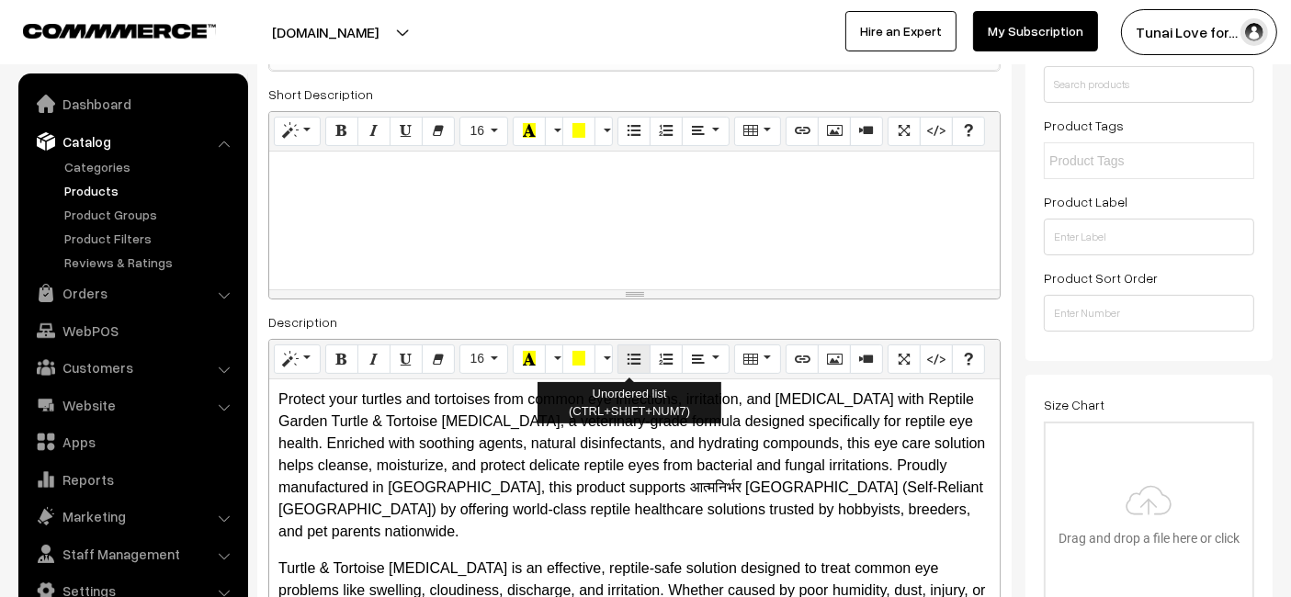
click at [619, 359] on button "Unordered list (CTRL+SHIFT+NUM7)" at bounding box center [634, 359] width 33 height 29
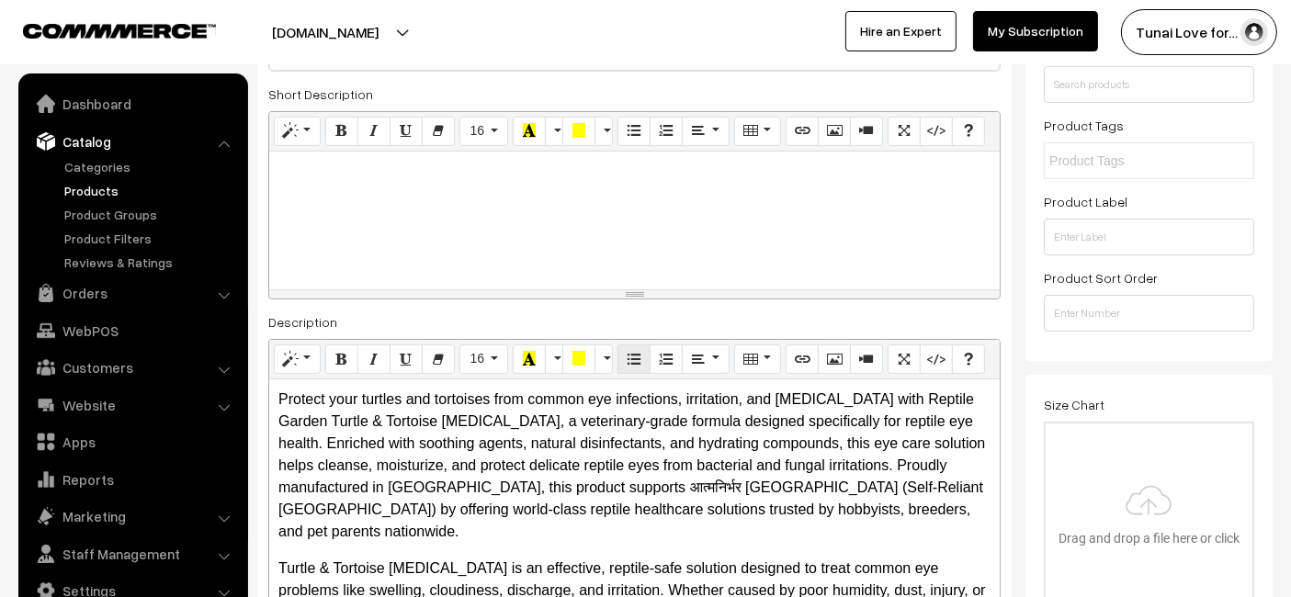
scroll to position [524, 0]
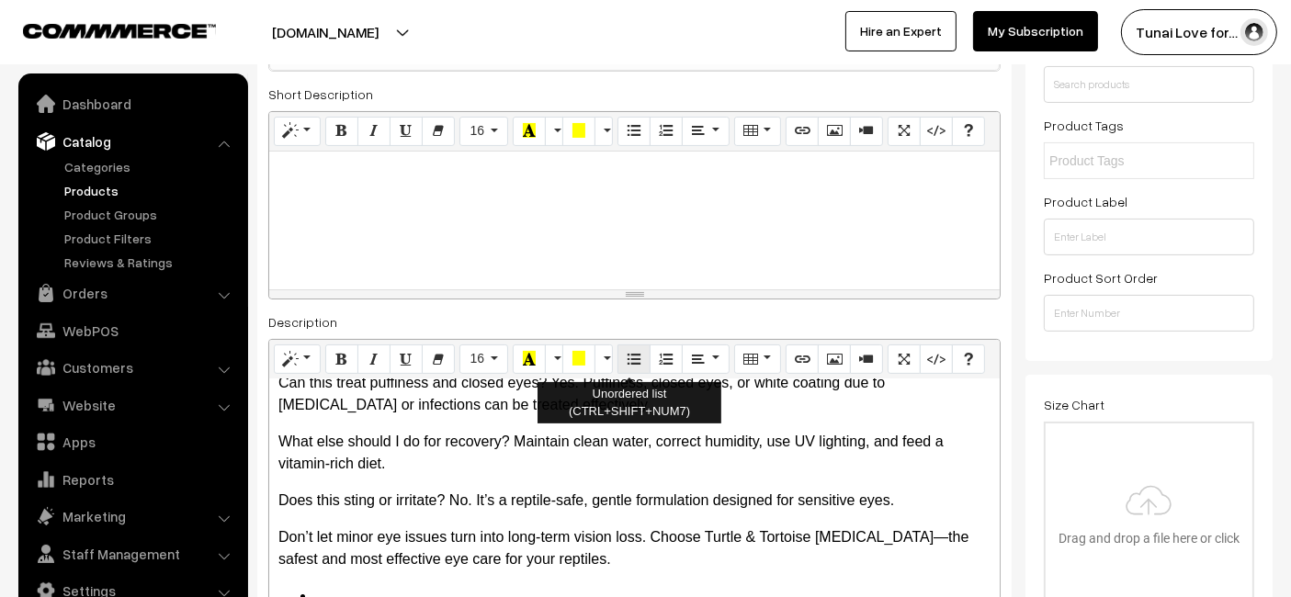
click at [619, 359] on button "Unordered list (CTRL+SHIFT+NUM7)" at bounding box center [634, 359] width 33 height 29
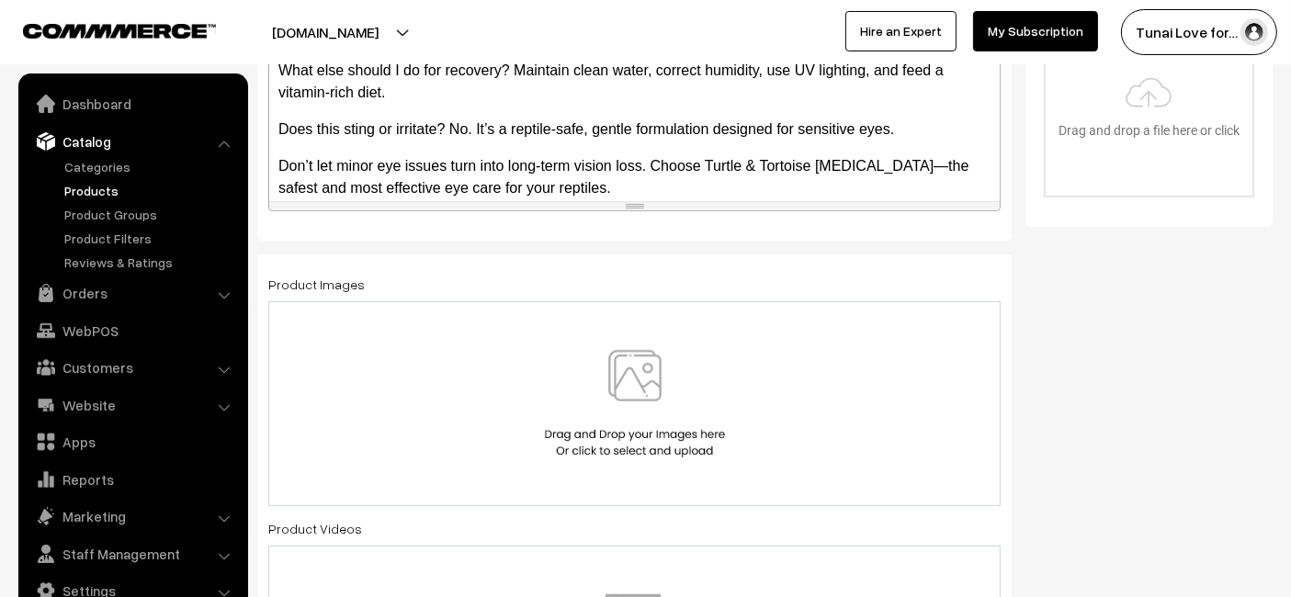
scroll to position [0, 0]
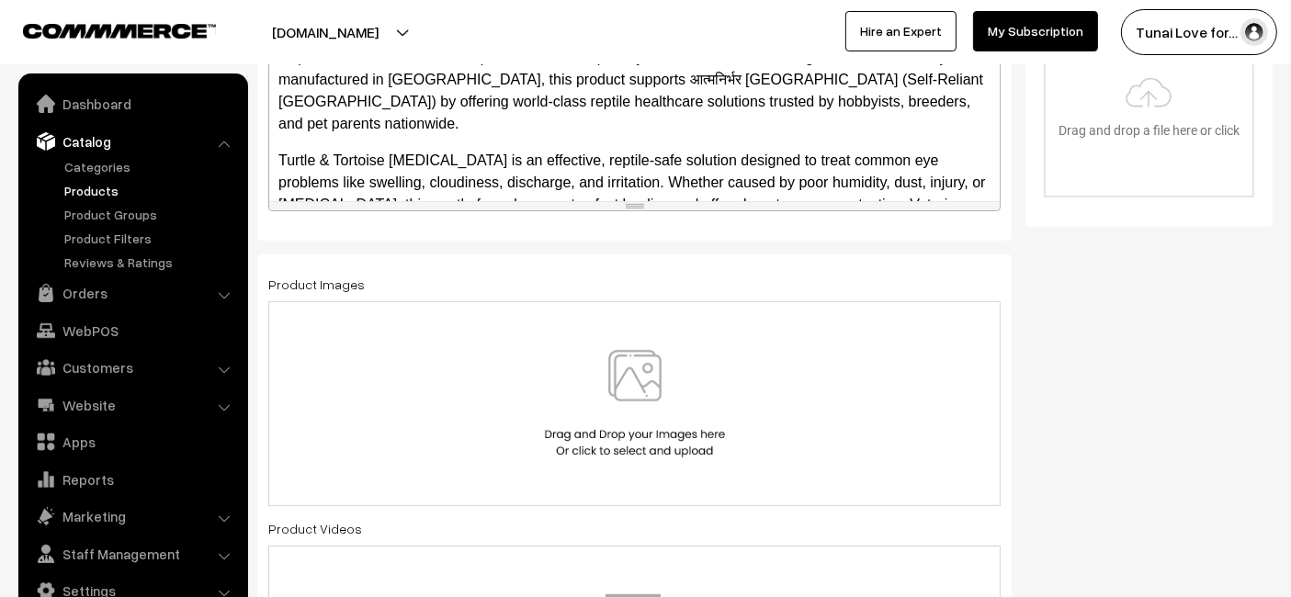
click at [640, 182] on p "Turtle & Tortoise Eye Drop is an effective, reptile-safe solution designed to t…" at bounding box center [634, 205] width 712 height 110
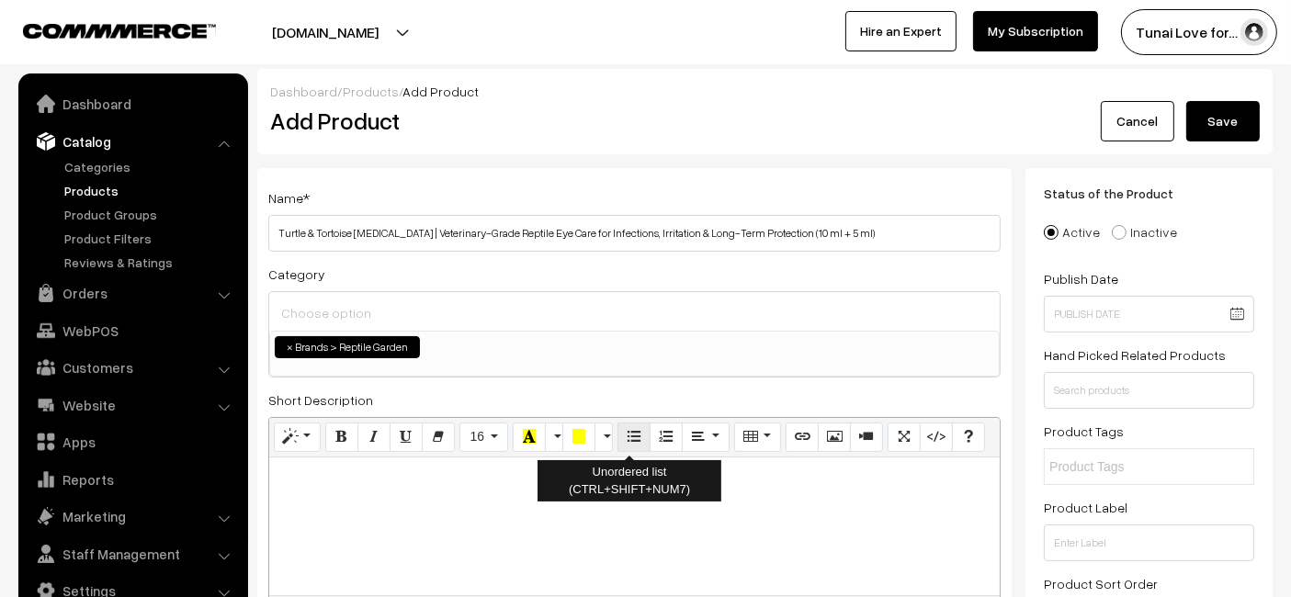
click at [631, 448] on button "Unordered list (CTRL+SHIFT+NUM7)" at bounding box center [634, 437] width 33 height 29
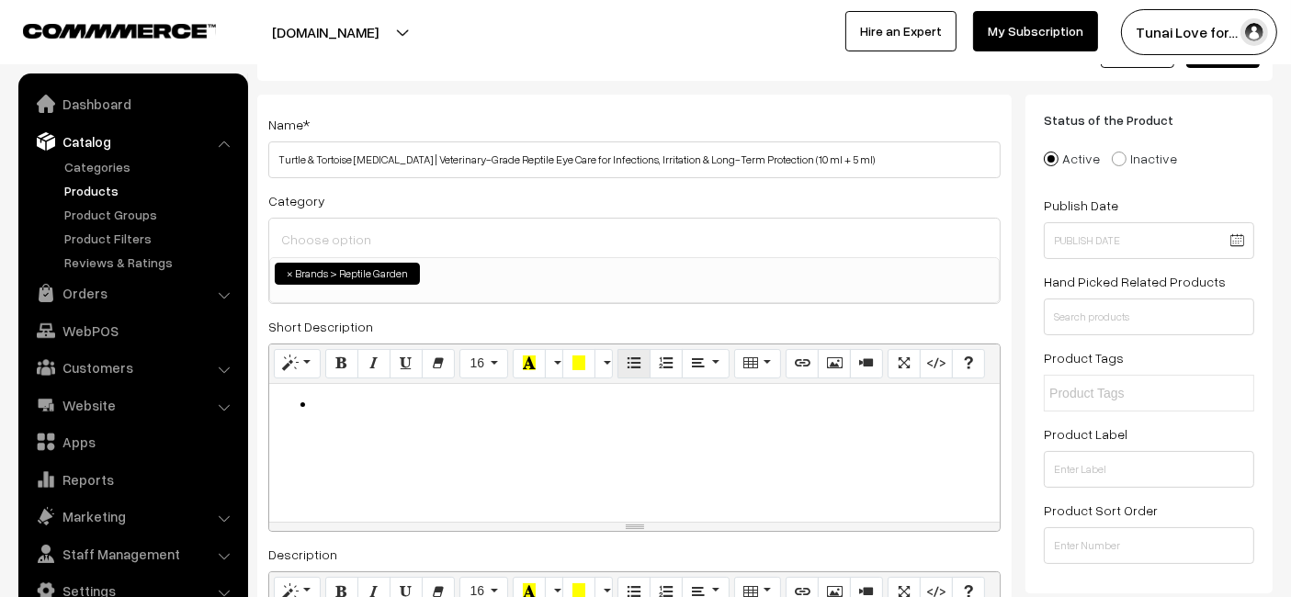
scroll to position [204, 0]
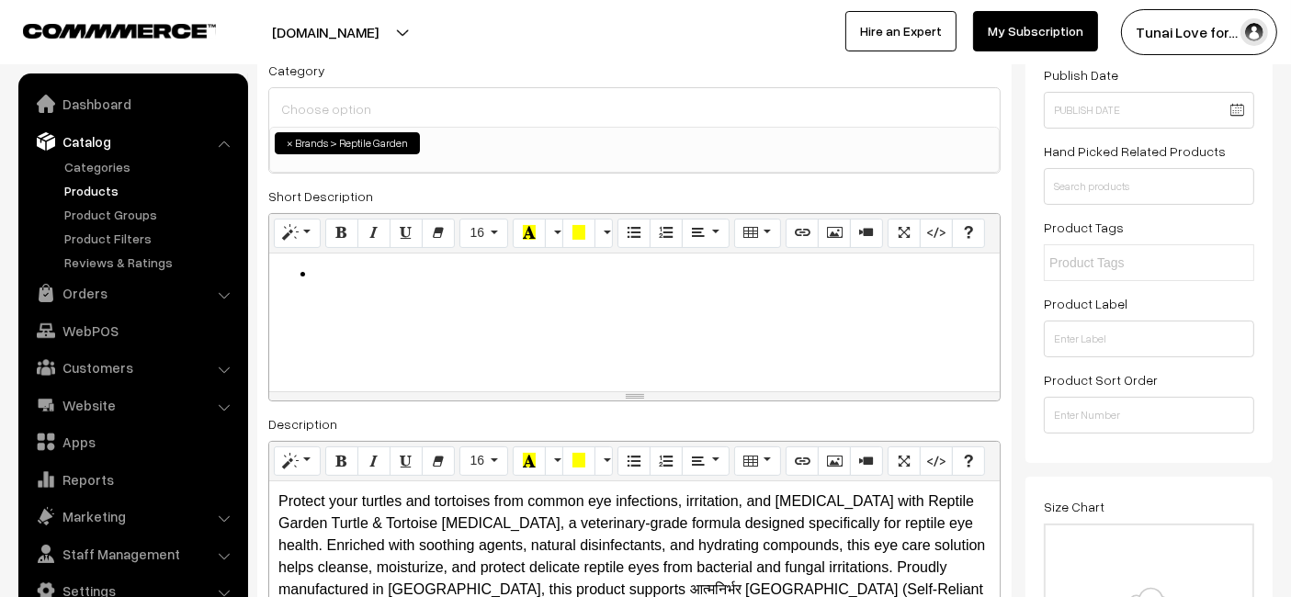
drag, startPoint x: 532, startPoint y: 283, endPoint x: 57, endPoint y: 271, distance: 475.2
drag, startPoint x: 241, startPoint y: 273, endPoint x: 158, endPoint y: 273, distance: 82.7
click at [603, 514] on p "Protect your turtles and tortoises from common eye infections, irritation, and …" at bounding box center [634, 568] width 712 height 154
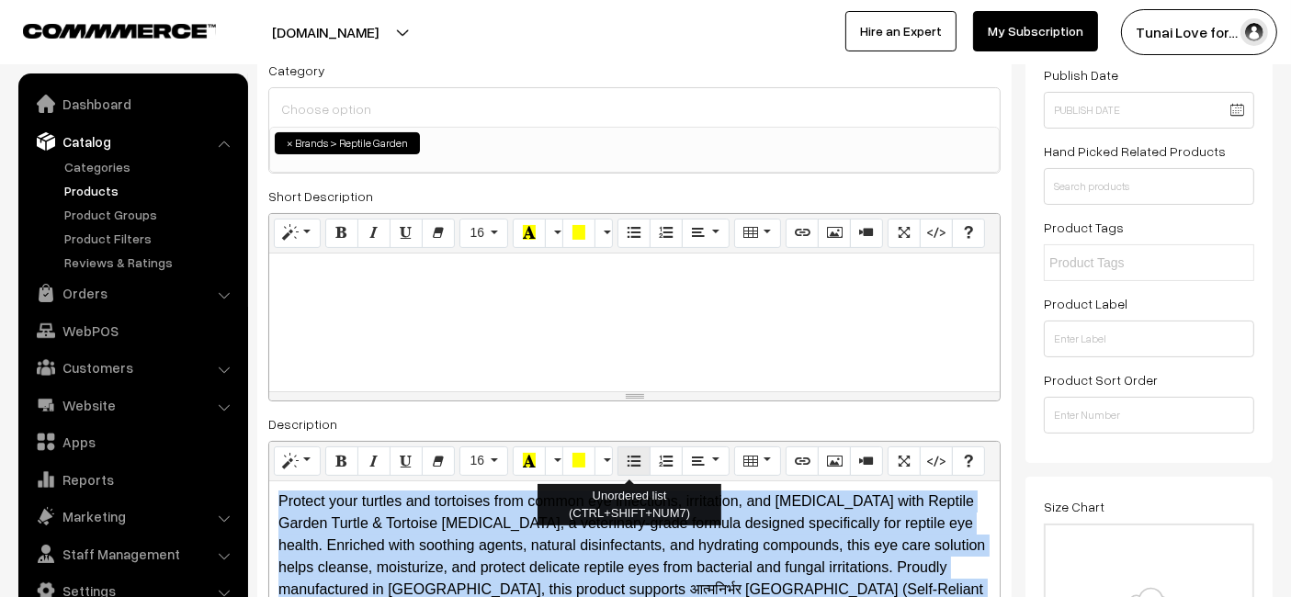
click at [629, 460] on icon "Unordered list (CTRL+SHIFT+NUM7)" at bounding box center [634, 460] width 13 height 15
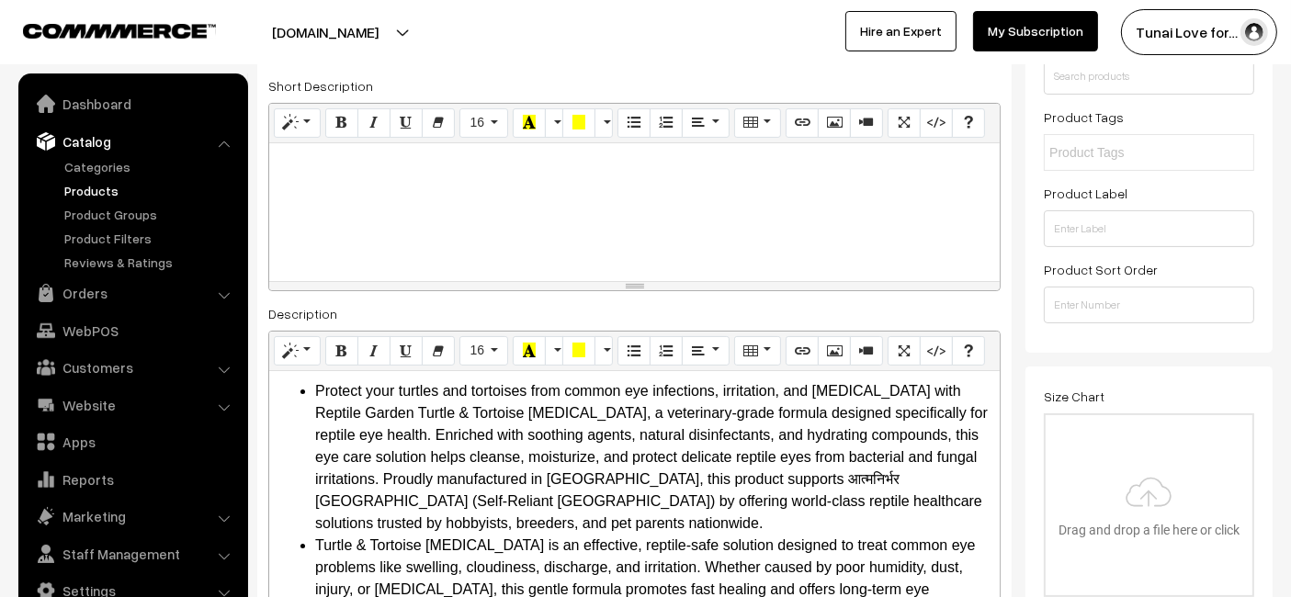
click at [772, 192] on div at bounding box center [634, 212] width 731 height 138
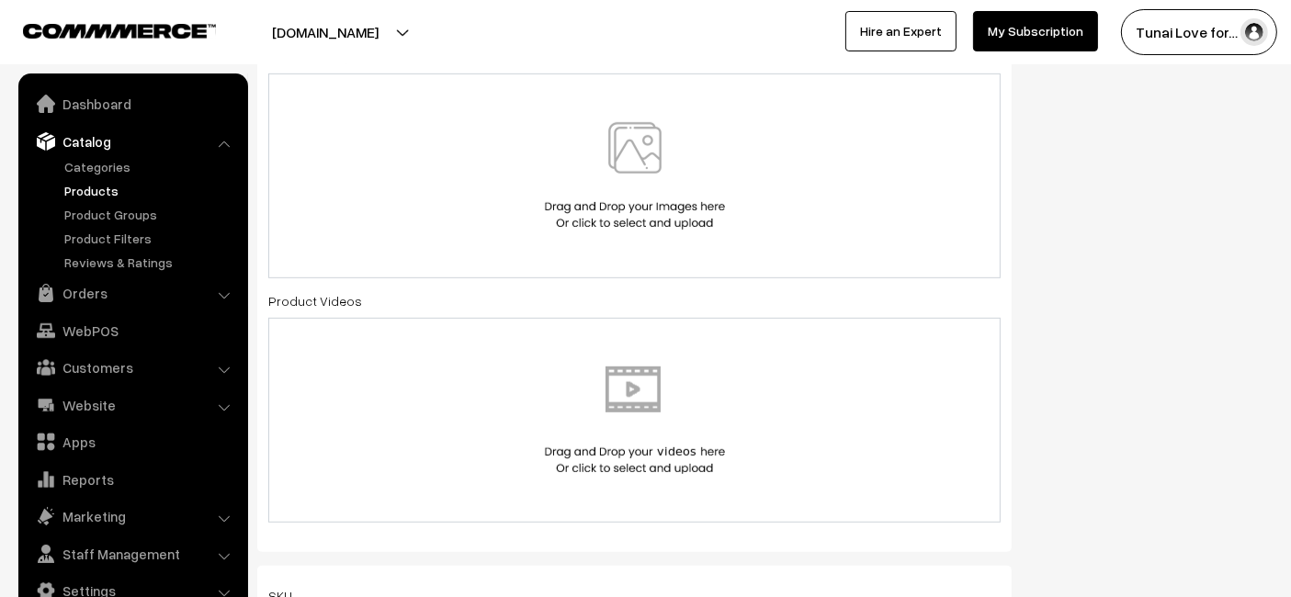
scroll to position [825, 0]
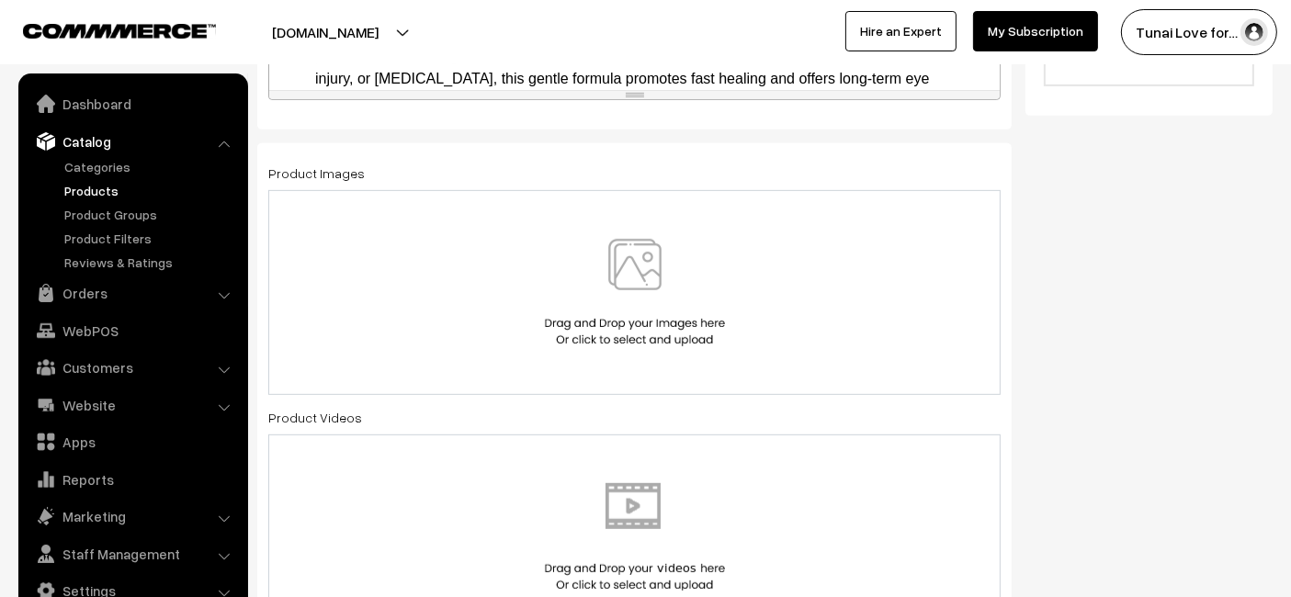
click at [459, 277] on div at bounding box center [635, 293] width 694 height 108
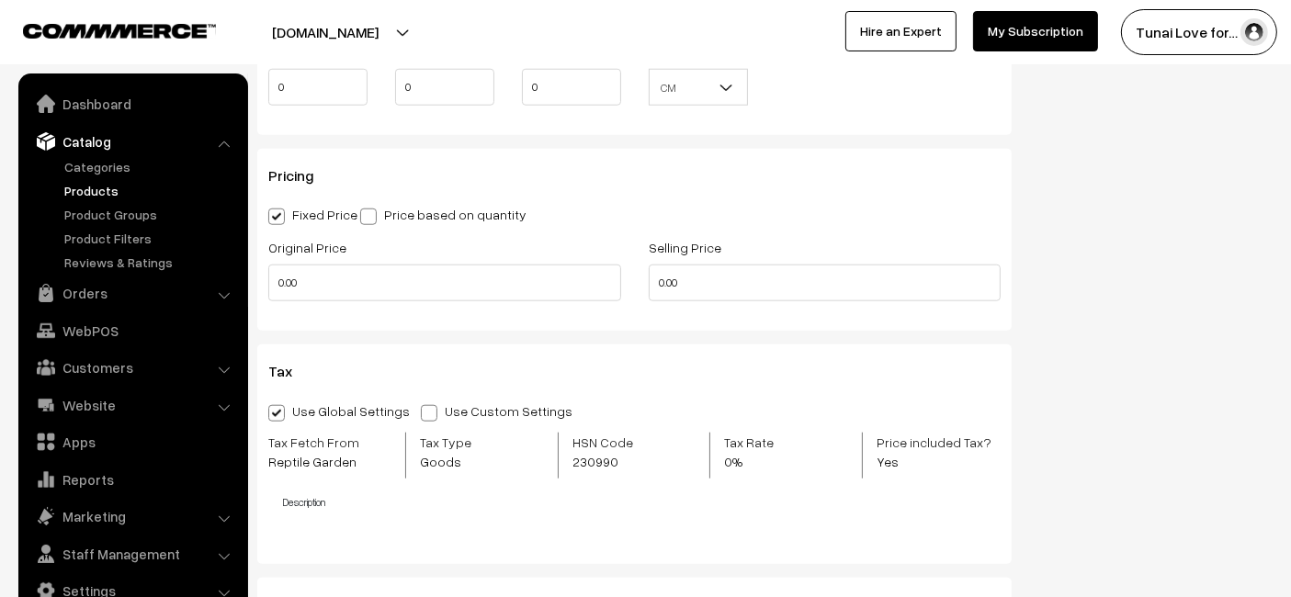
scroll to position [1846, 0]
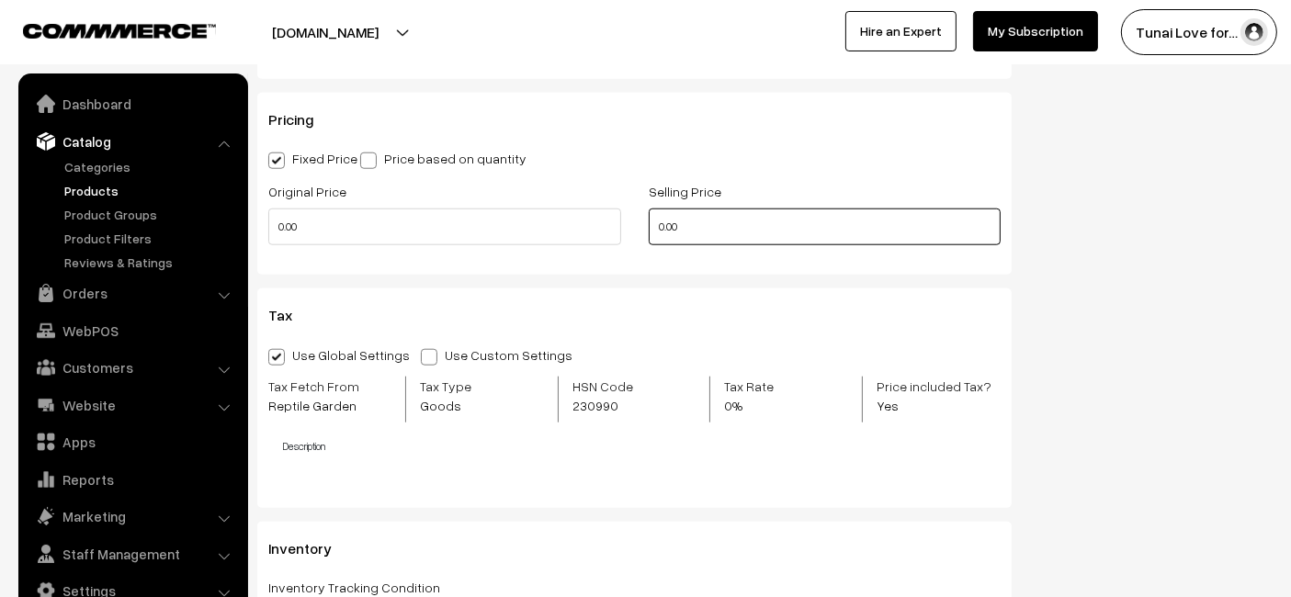
click at [728, 230] on input "0.00" at bounding box center [825, 227] width 353 height 37
type input "0"
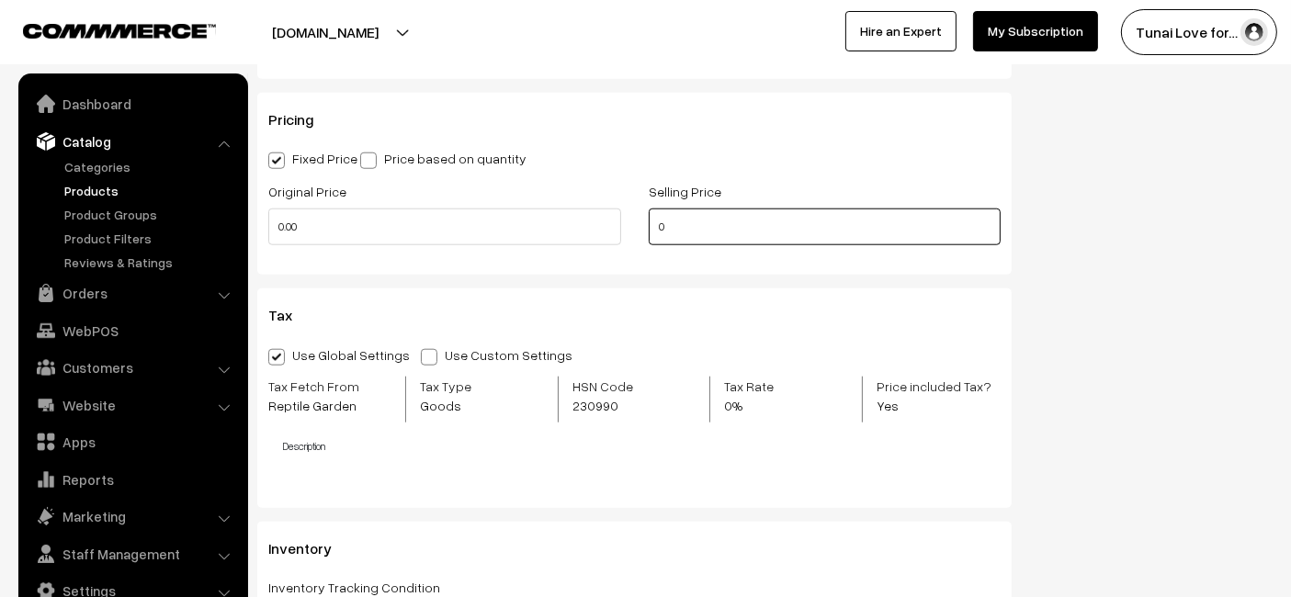
drag, startPoint x: 684, startPoint y: 219, endPoint x: 649, endPoint y: 209, distance: 36.4
click at [649, 209] on input "0" at bounding box center [825, 227] width 353 height 37
type input "261"
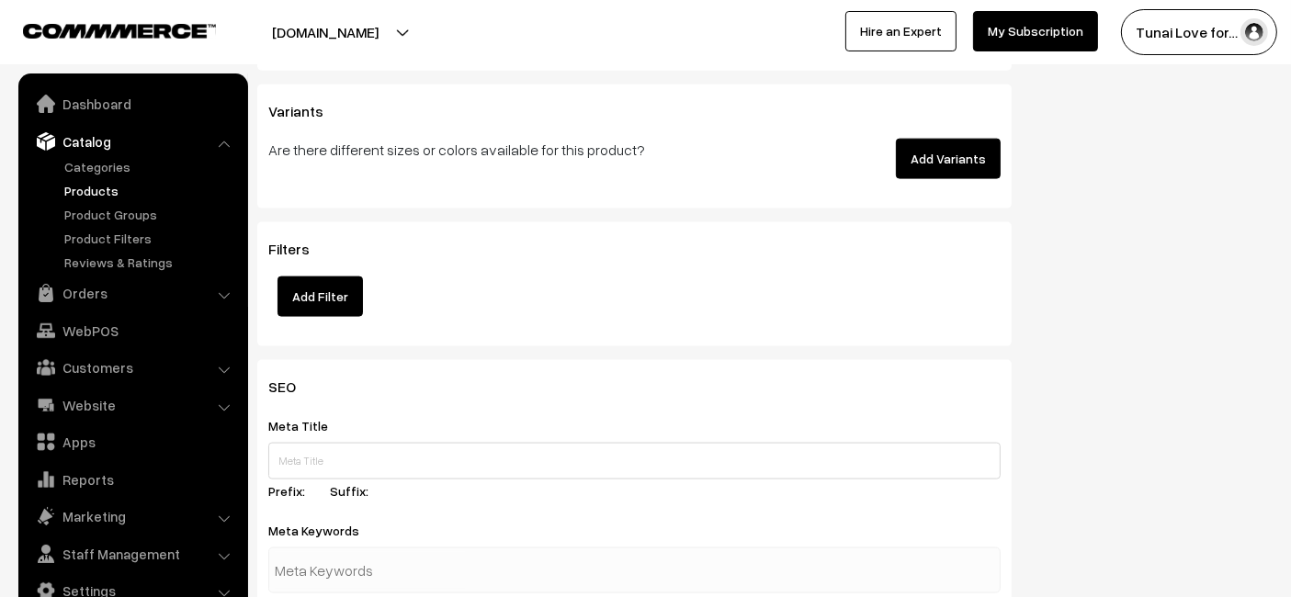
scroll to position [2561, 0]
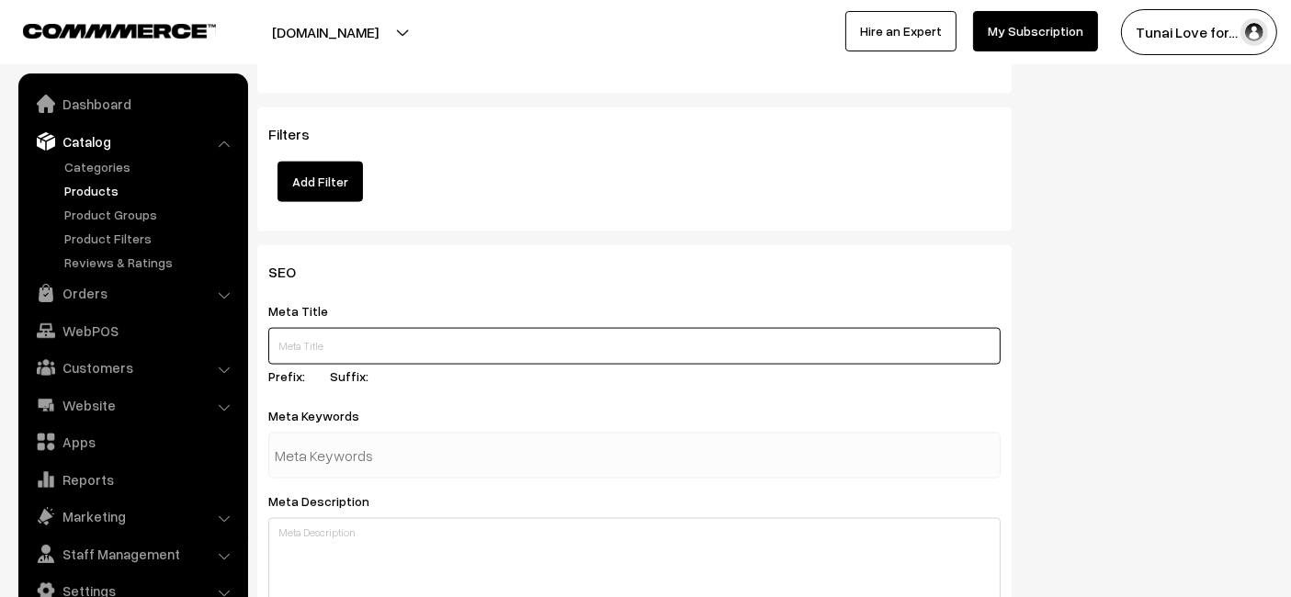
paste input "Turtle and Tortoise Eye Drop Veterinary Grade Eye Care"
type input "Turtle and Tortoise Eye Drop Veterinary Grade Eye Care"
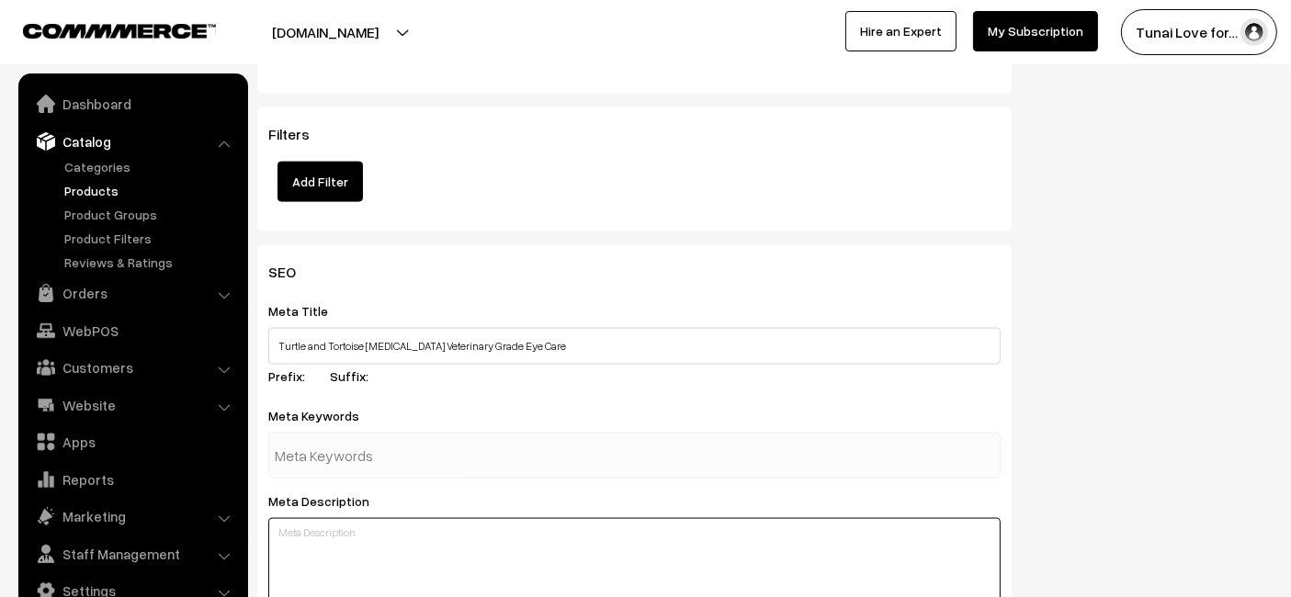
click at [342, 530] on textarea at bounding box center [634, 564] width 732 height 92
paste textarea "Turtle and Tortoise Eye Drop provides veterinary-grade care for eye infections,…"
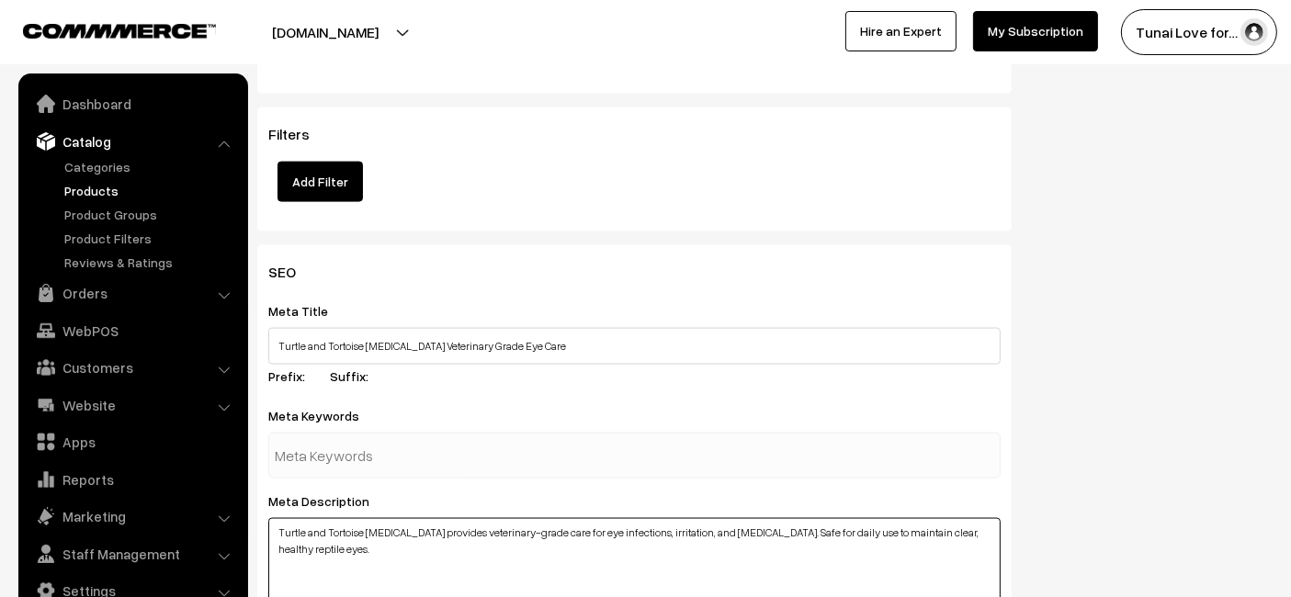
type textarea "Turtle and Tortoise Eye Drop provides veterinary-grade care for eye infections,…"
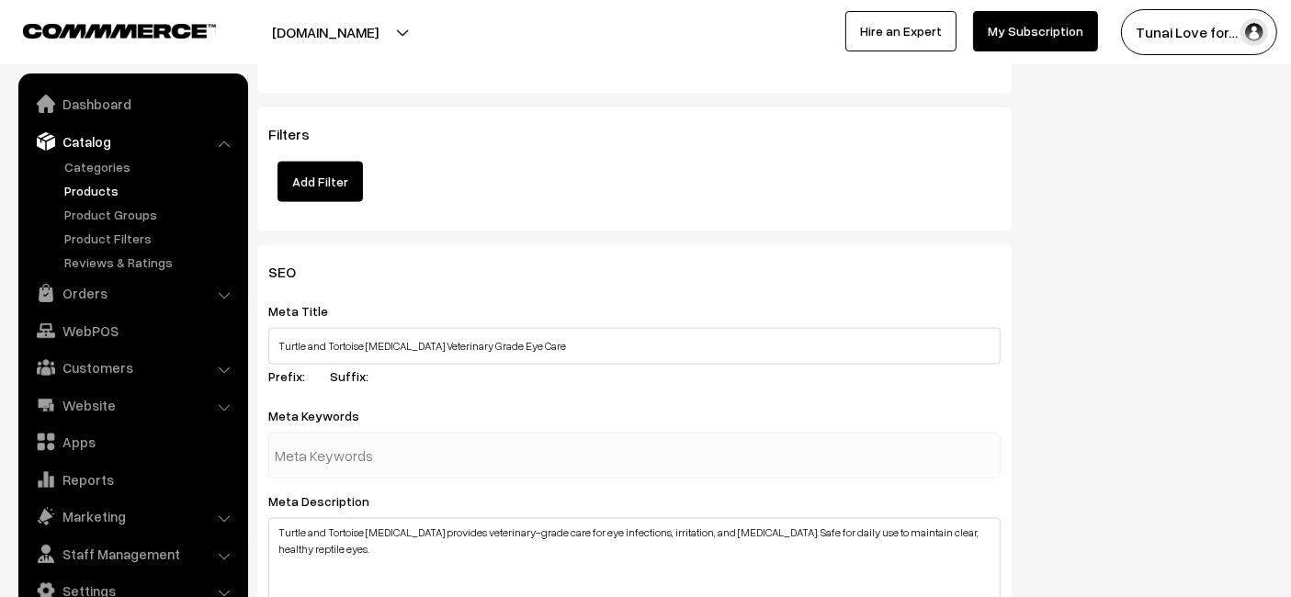
click at [358, 455] on input "text" at bounding box center [370, 455] width 191 height 37
paste input "turtle eye drop,"
type input "turtle eye drop"
click at [1169, 358] on div "SEO Meta Title Turtle and Tortoise Eye Drop Veterinary Grade Eye Care Prefix: S…" at bounding box center [765, 600] width 1043 height 711
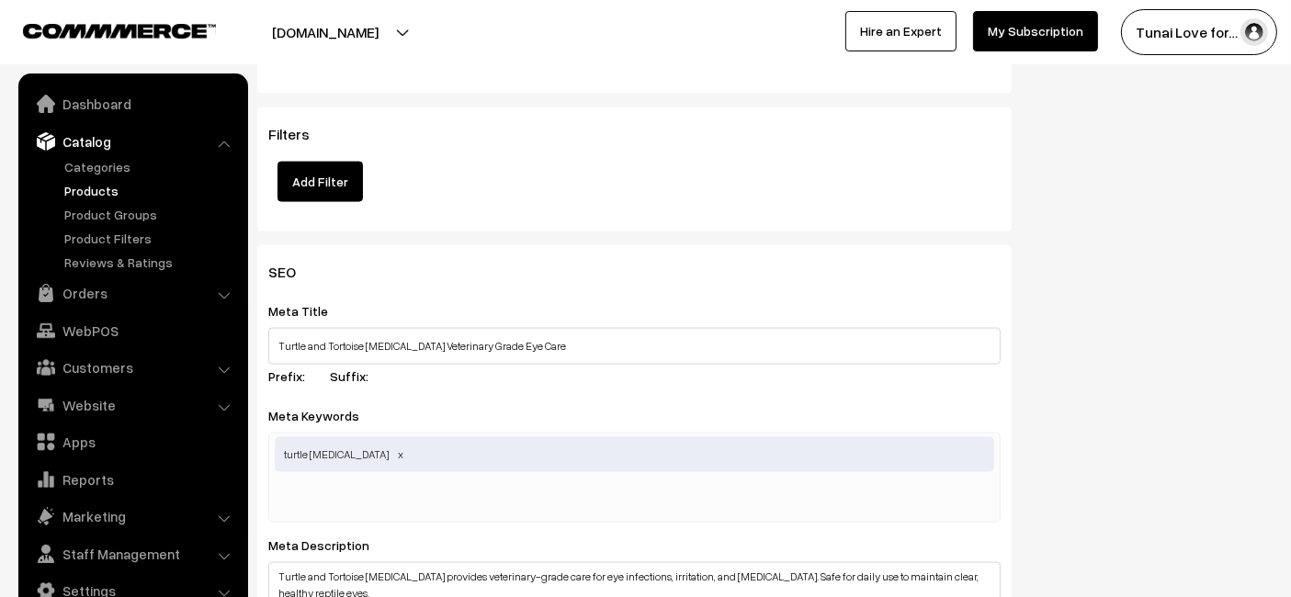
click at [300, 493] on input "text" at bounding box center [370, 500] width 191 height 37
paste input "reptile eye cleaner"
type input "reptile eye cleaner"
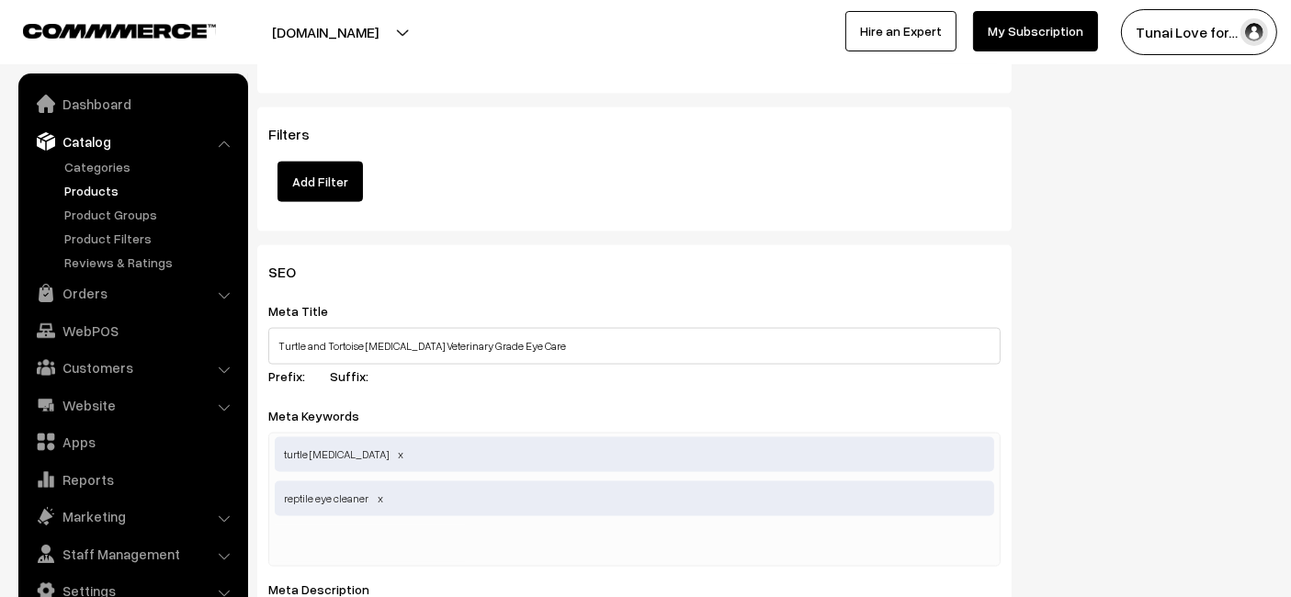
click at [304, 528] on input "text" at bounding box center [370, 544] width 191 height 37
paste input "veterinary eye care"
type input "veterinary eye care"
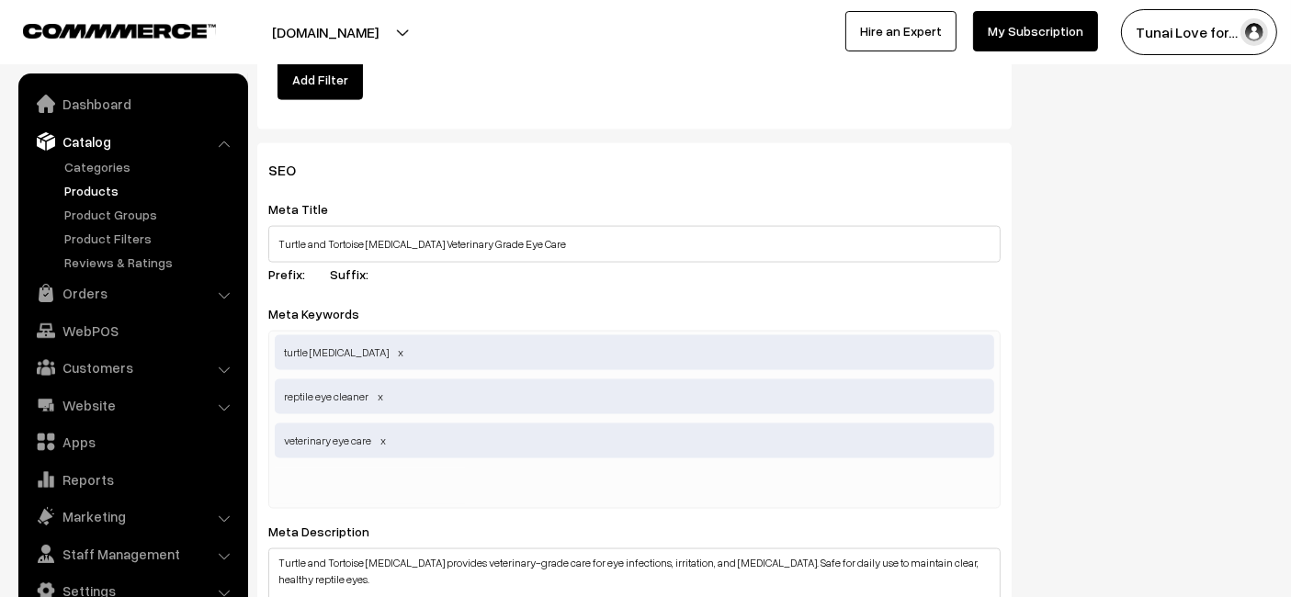
scroll to position [2969, 0]
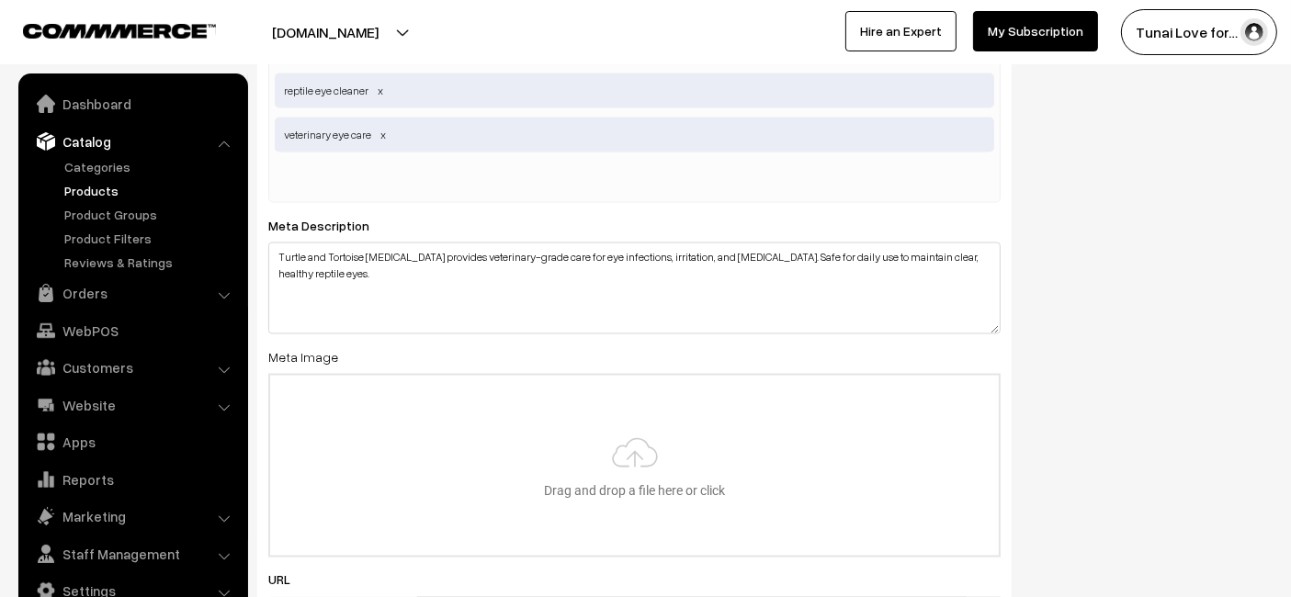
type input "C:\fakepath\turtle-tortoise-eye-drop-veterinary-grade-eye-care.jpg.jpg"
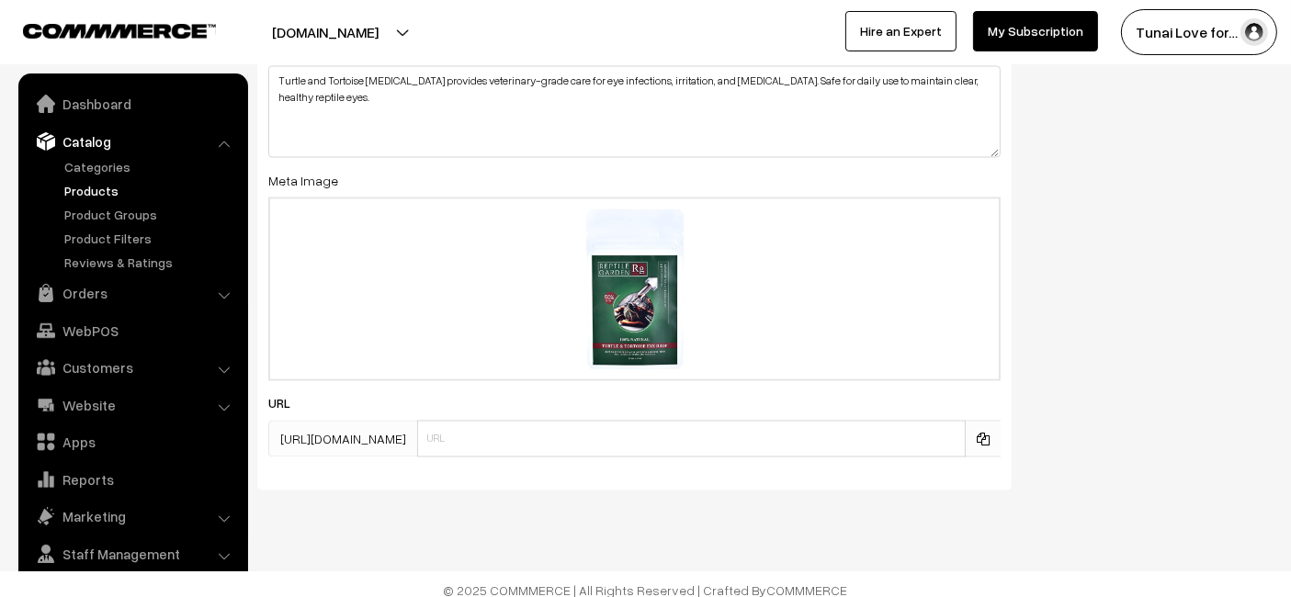
scroll to position [3155, 0]
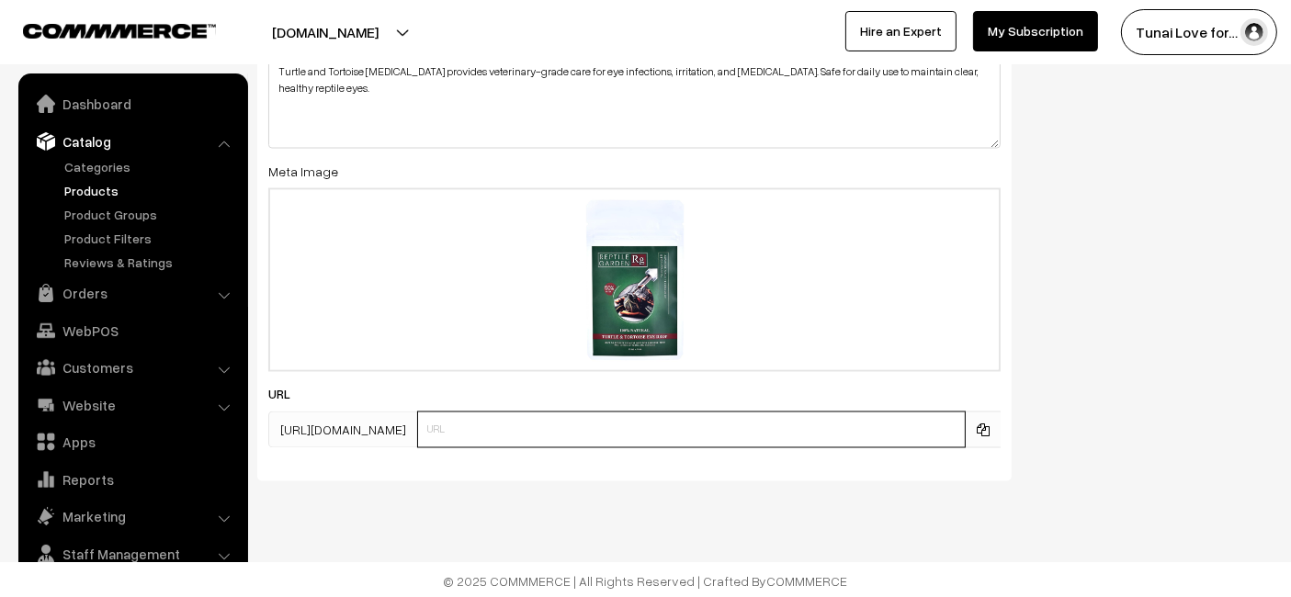
click at [472, 425] on input "text" at bounding box center [691, 430] width 549 height 37
paste input "https://www.yourstore.com/turtle-tortoise-eye-drop-veterinary-grade-eye-care"
drag, startPoint x: 561, startPoint y: 425, endPoint x: 414, endPoint y: 419, distance: 147.2
click at [414, 419] on div "https://tunai.in/products/ https://www.yourstore.com/turtle-tortoise-eye-drop-v…" at bounding box center [634, 430] width 732 height 37
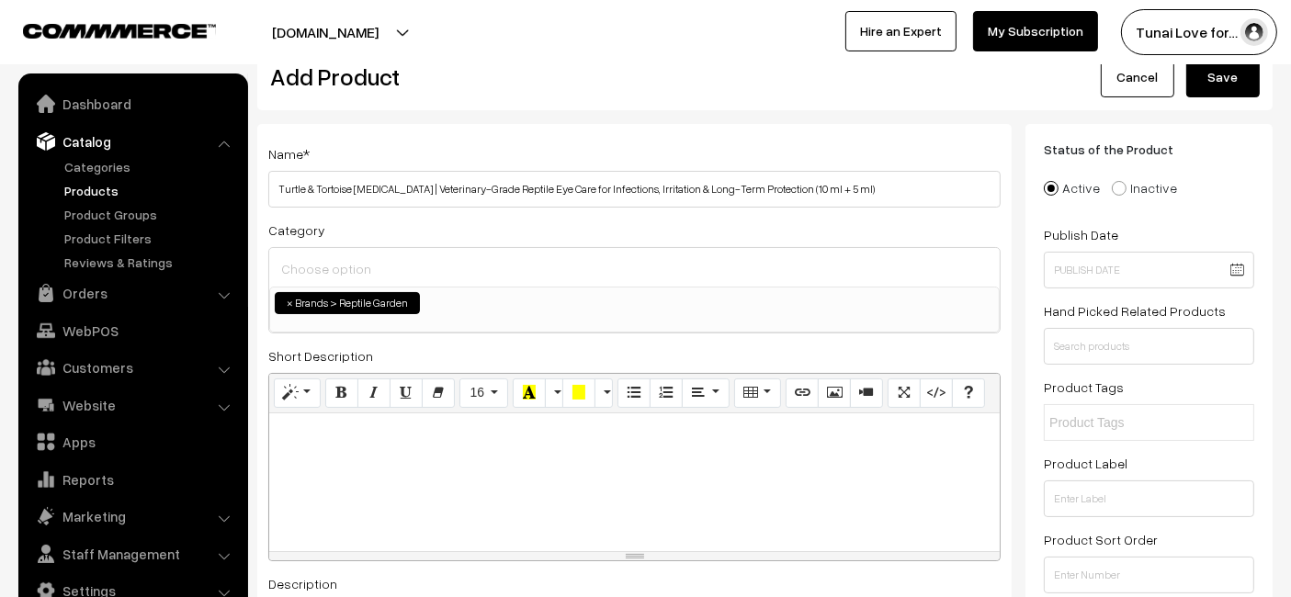
scroll to position [0, 0]
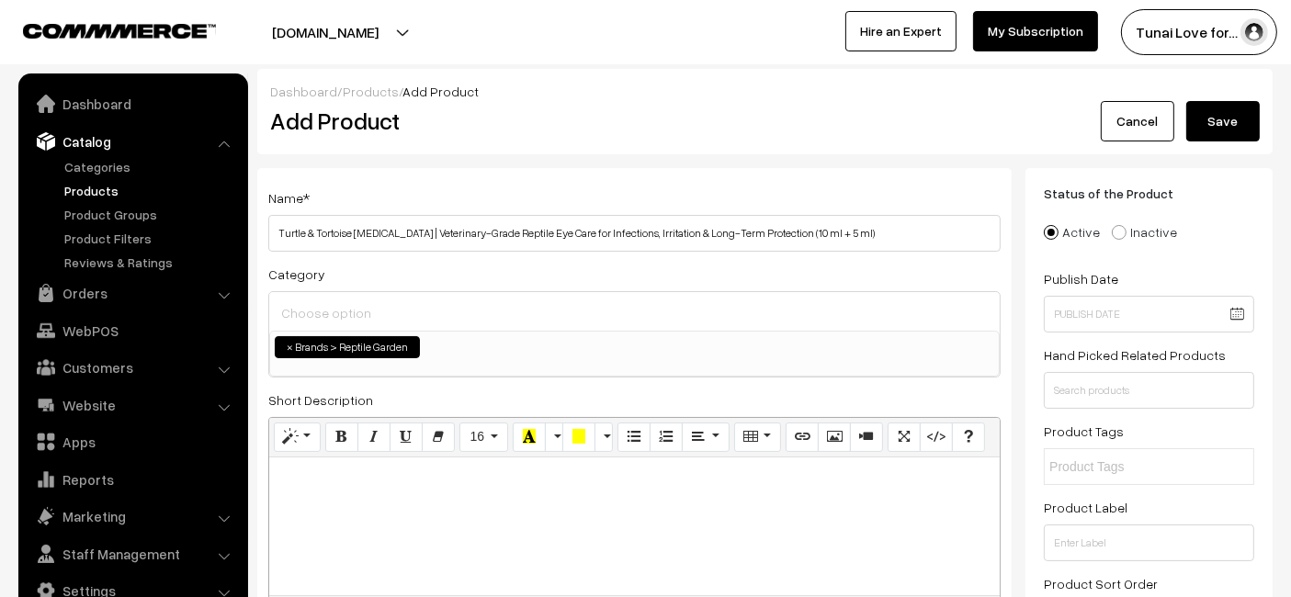
type input "turtle-tortoise-eye-drop-veterinary-grade-eye-care"
click at [1235, 105] on button "Save" at bounding box center [1223, 121] width 74 height 40
